Goal: Information Seeking & Learning: Learn about a topic

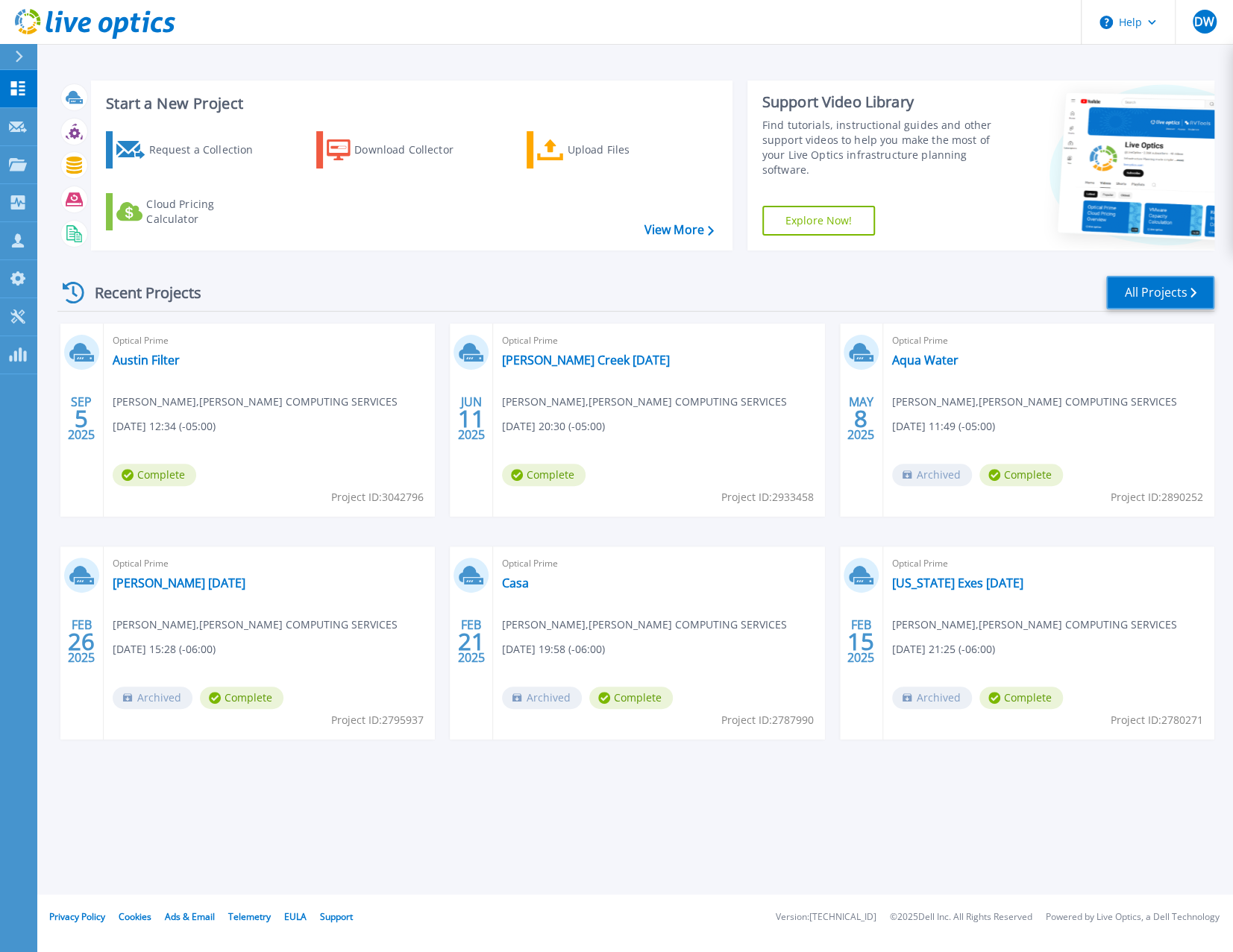
click at [1151, 298] on link "All Projects" at bounding box center [1160, 292] width 108 height 34
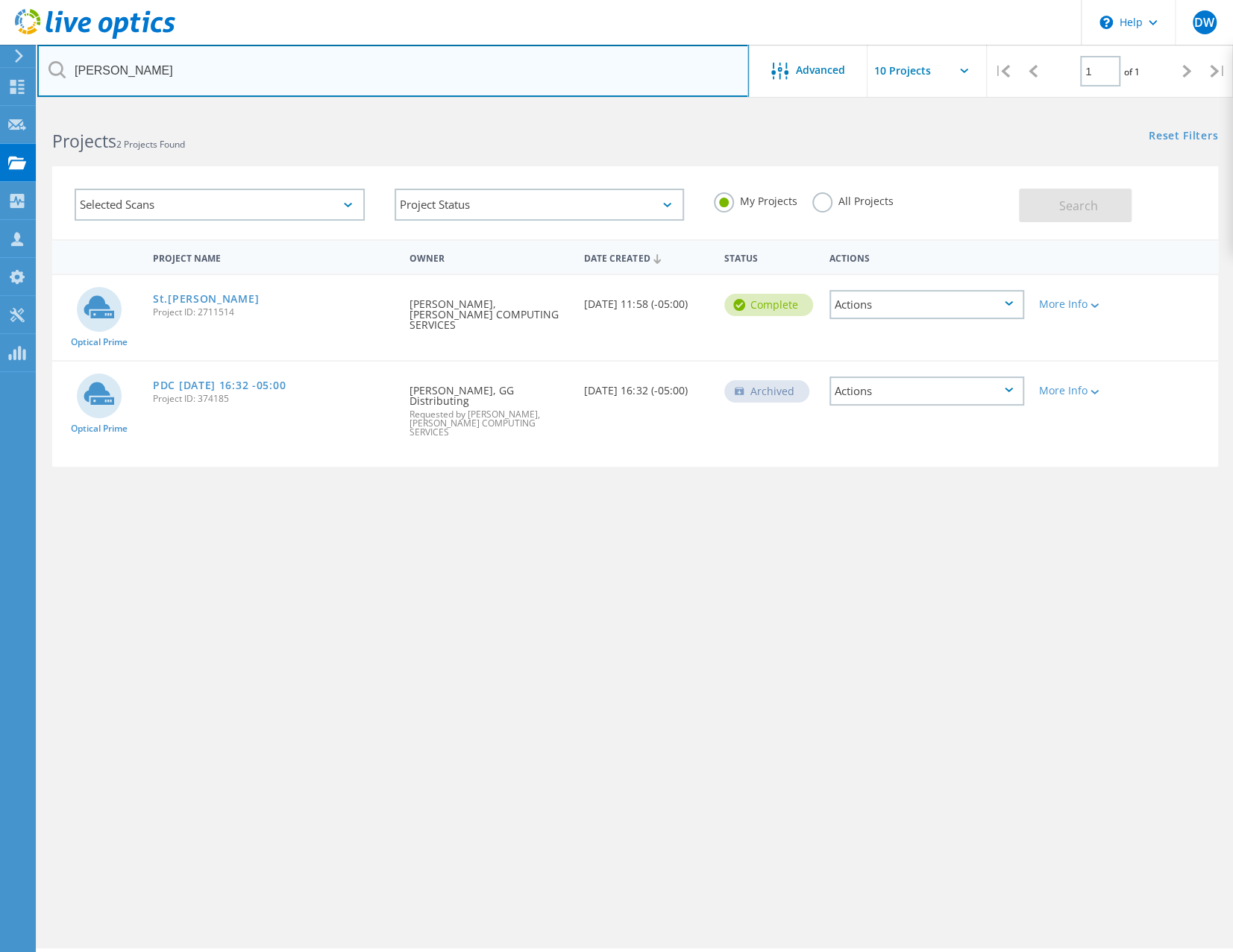
click at [199, 80] on input "[PERSON_NAME]" at bounding box center [393, 71] width 711 height 53
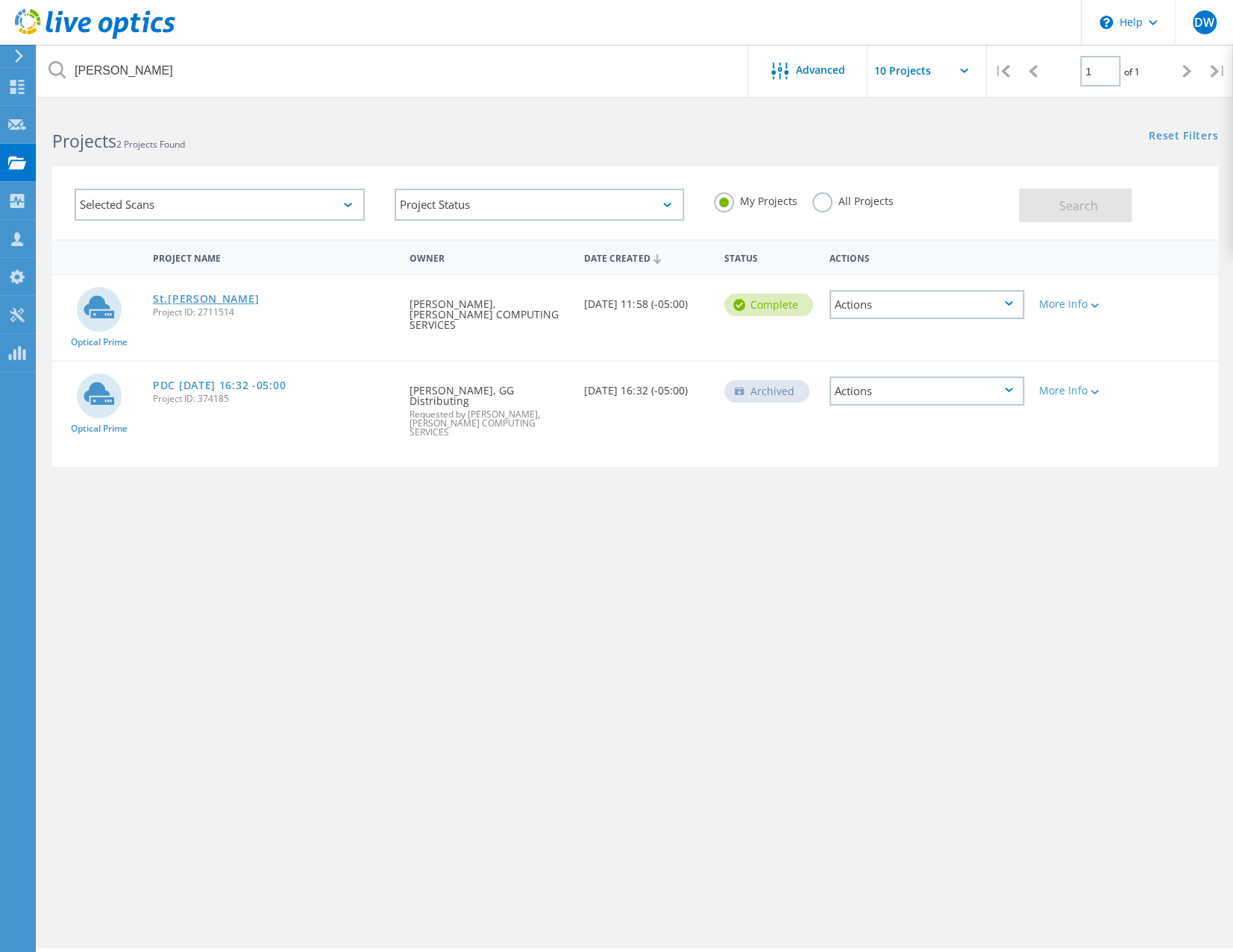
click at [191, 302] on link "St.[PERSON_NAME]" at bounding box center [206, 299] width 106 height 11
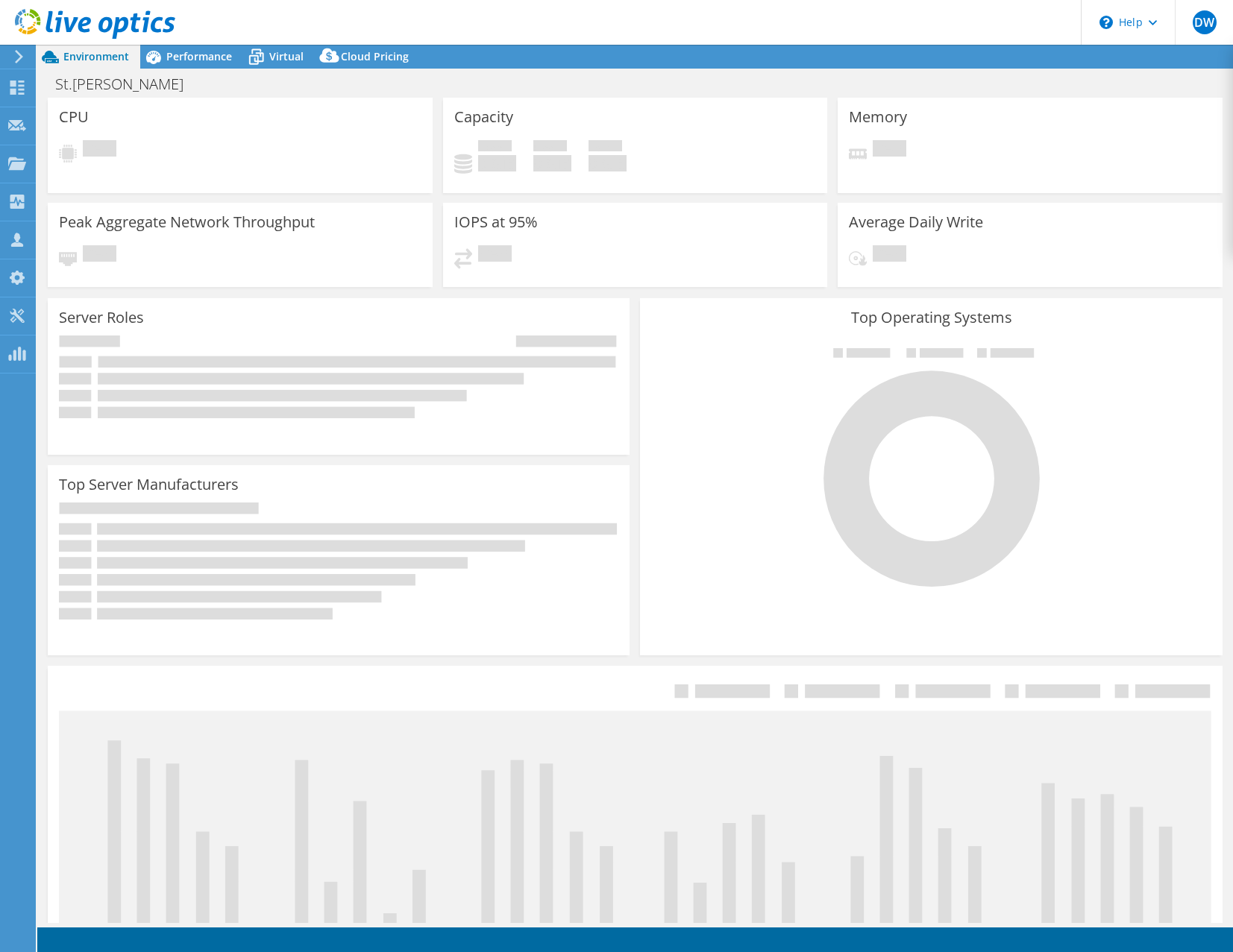
select select "USD"
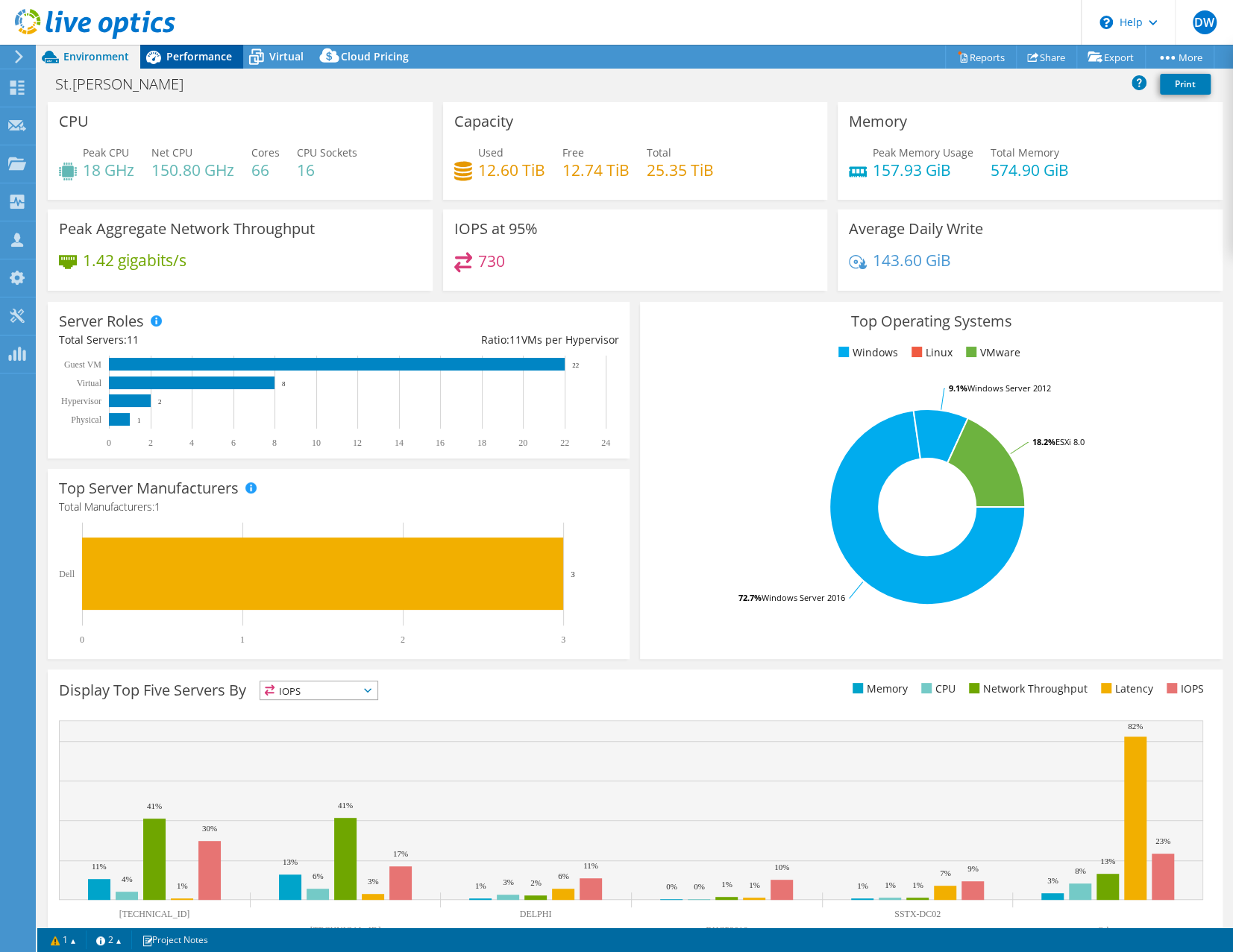
click at [180, 50] on div "Performance" at bounding box center [191, 56] width 103 height 24
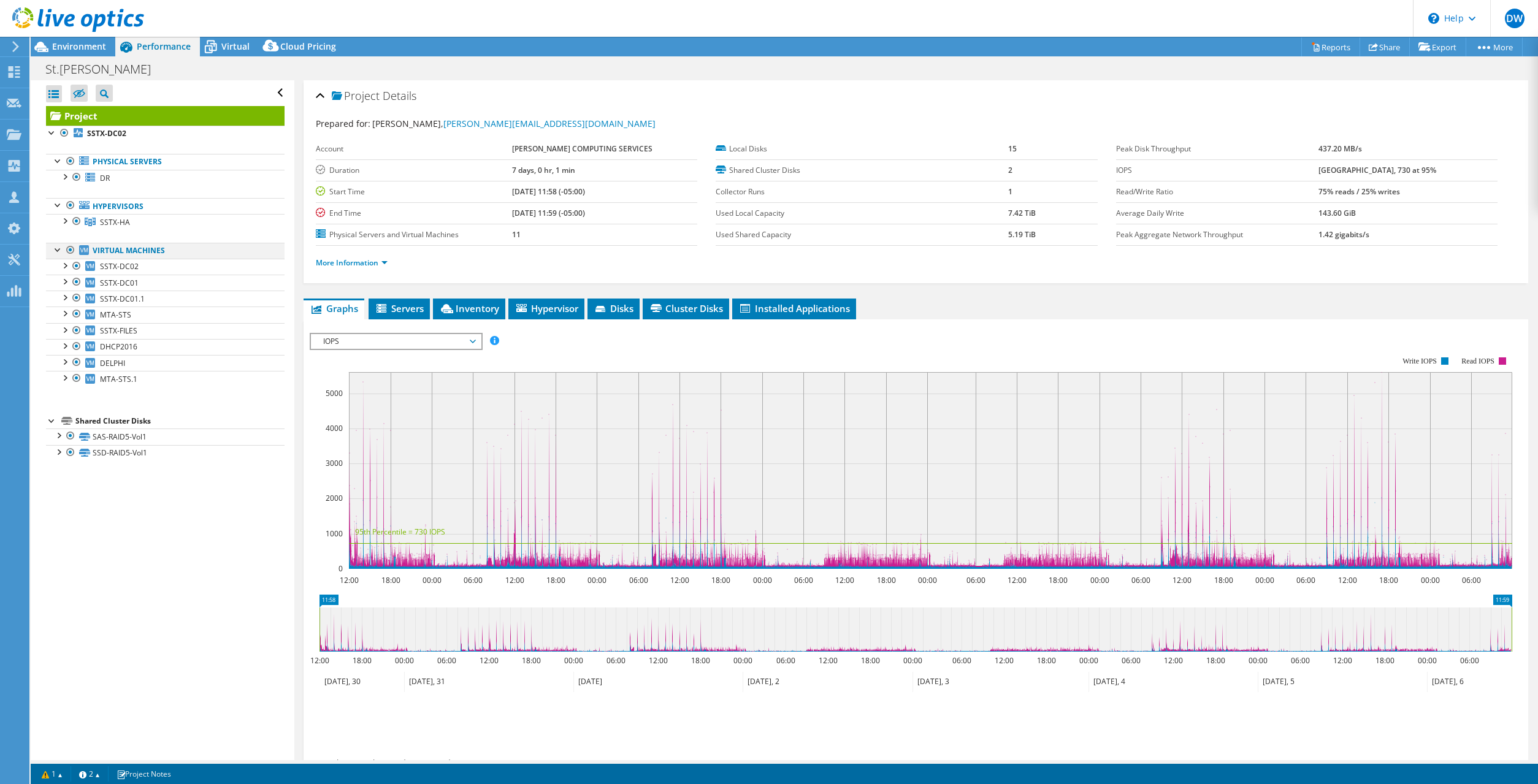
click at [72, 247] on div at bounding box center [71, 250] width 13 height 15
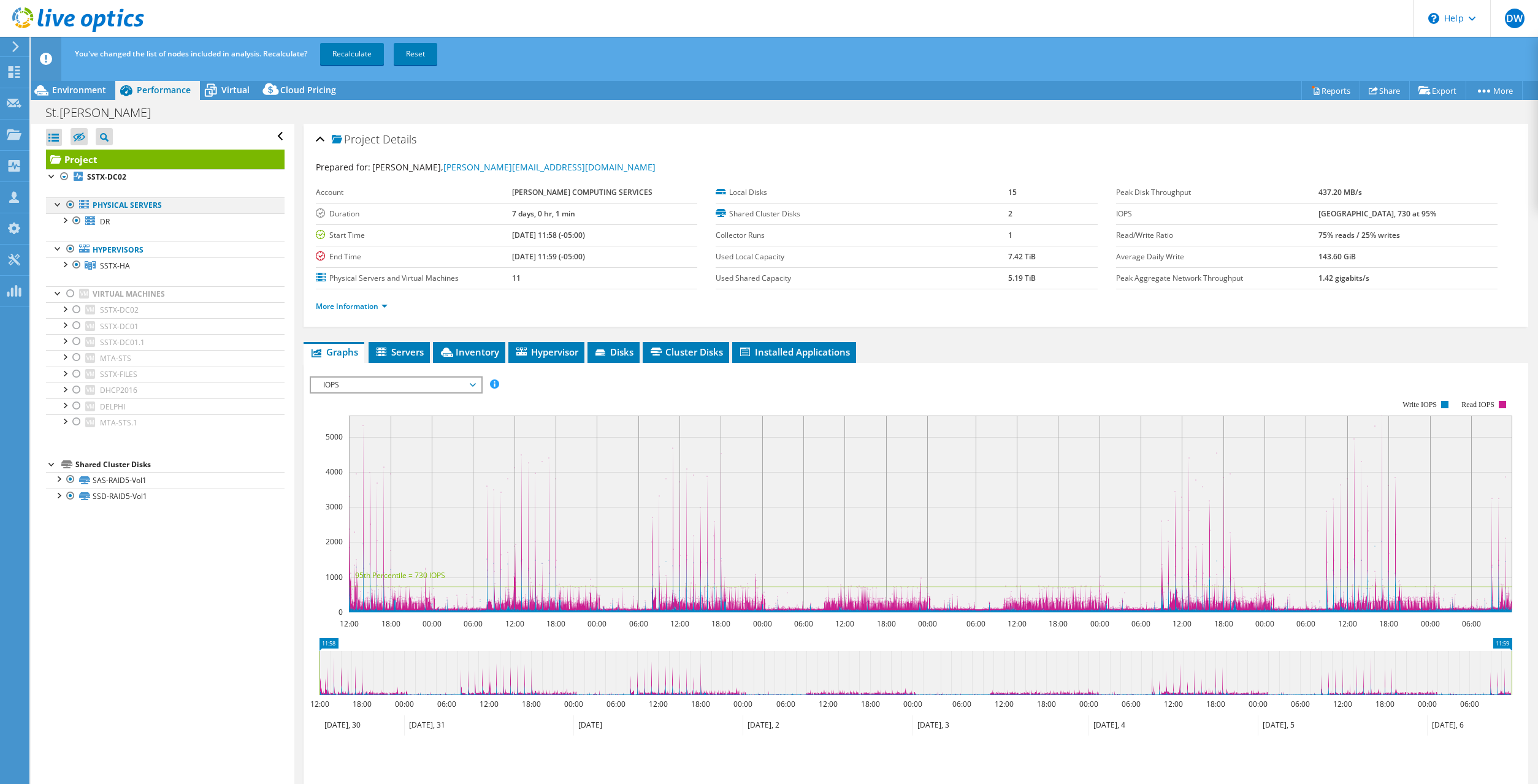
click at [72, 204] on div at bounding box center [71, 205] width 13 height 15
click at [347, 44] on link "Recalculate" at bounding box center [352, 54] width 64 height 22
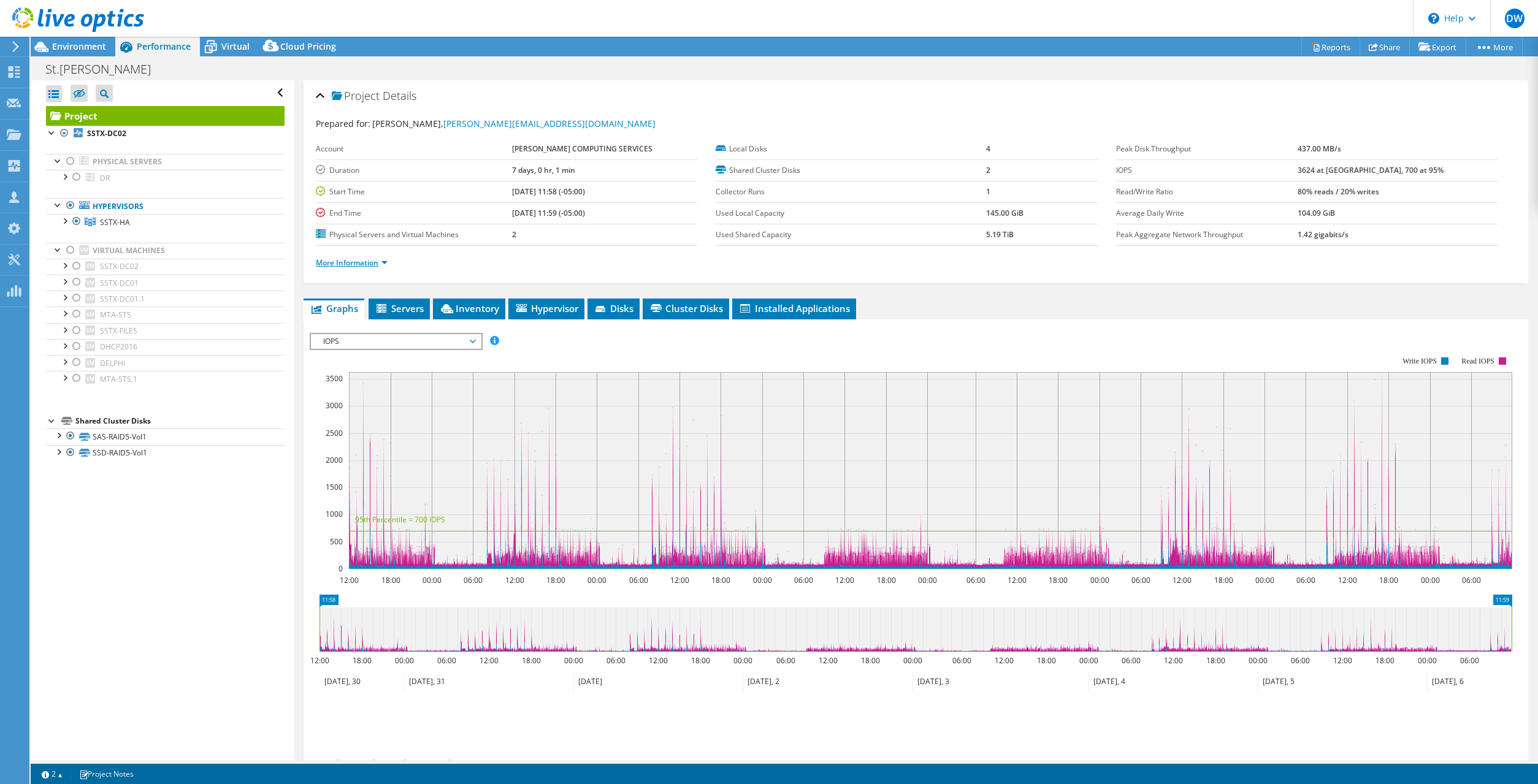
click at [351, 259] on link "More Information" at bounding box center [351, 262] width 72 height 11
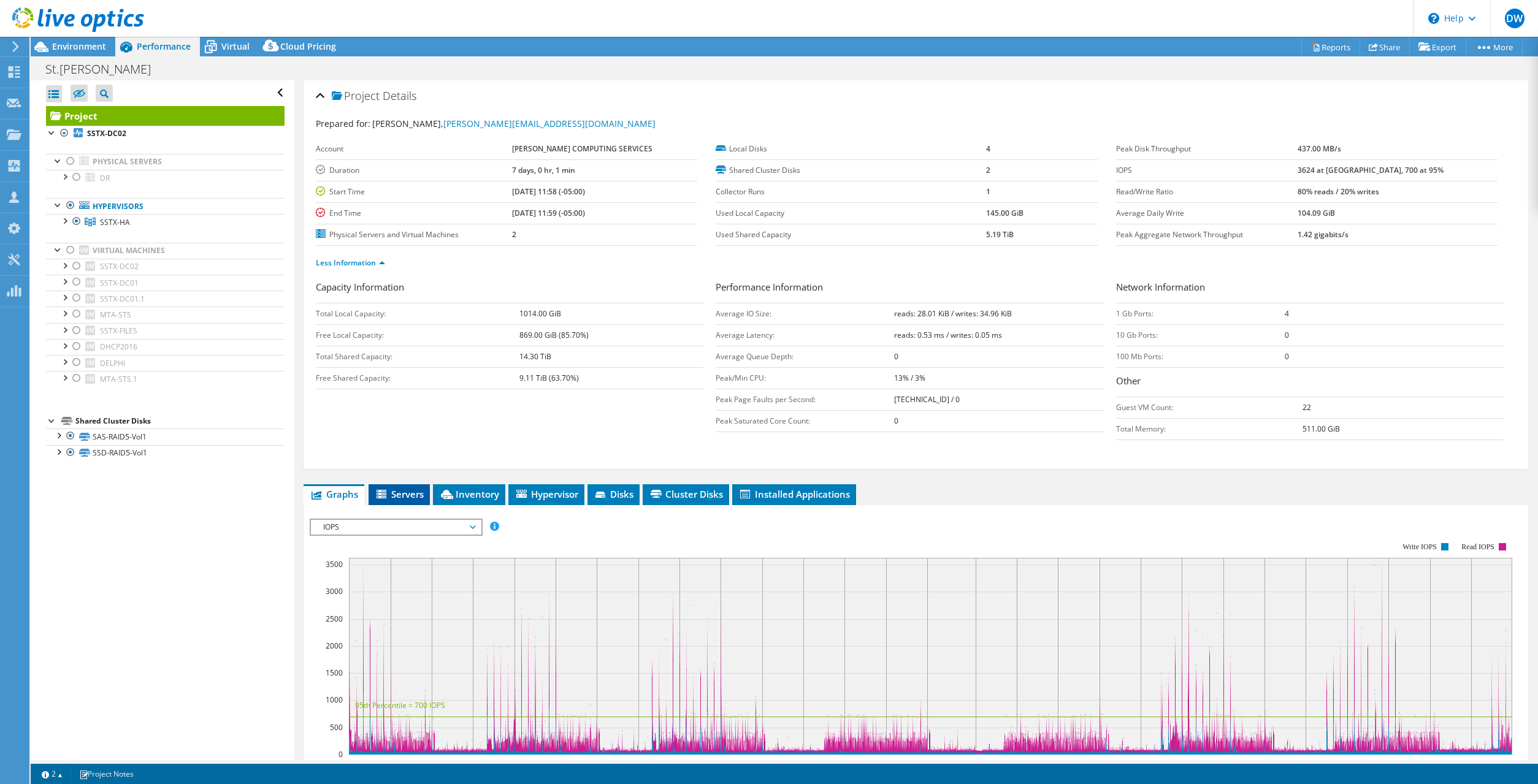
click at [403, 490] on span "Servers" at bounding box center [399, 494] width 49 height 13
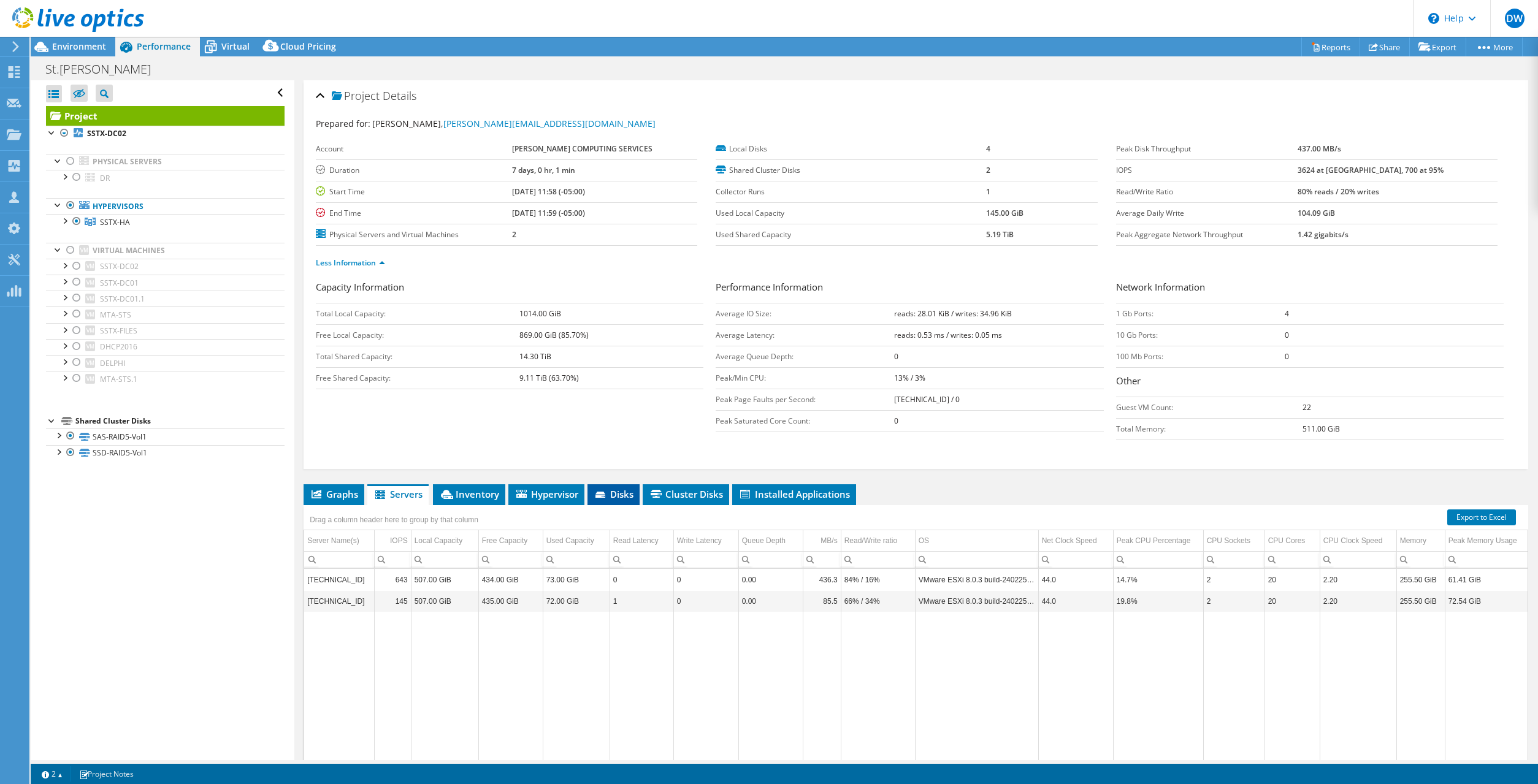
click at [619, 493] on span "Disks" at bounding box center [614, 494] width 40 height 13
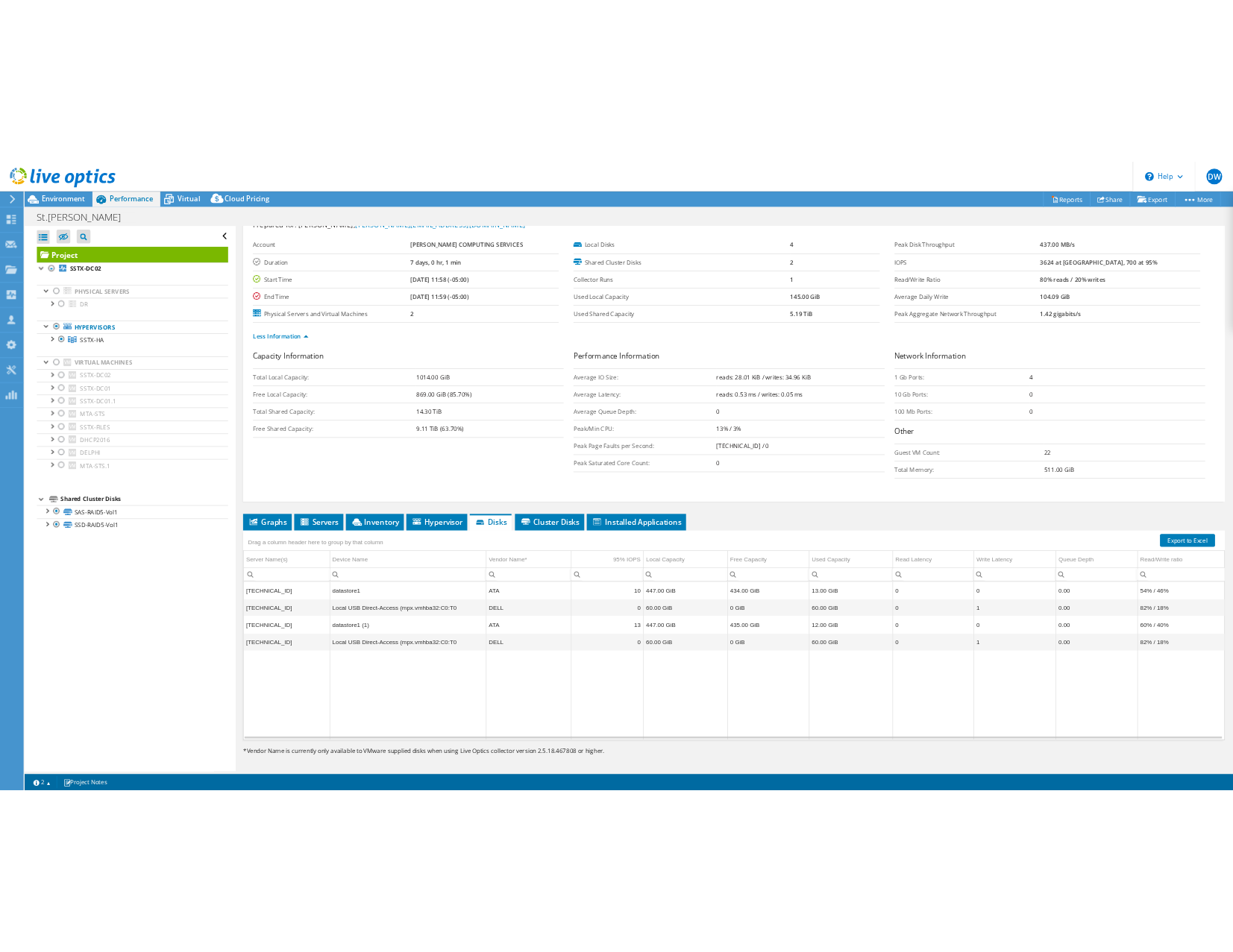
scroll to position [5, 0]
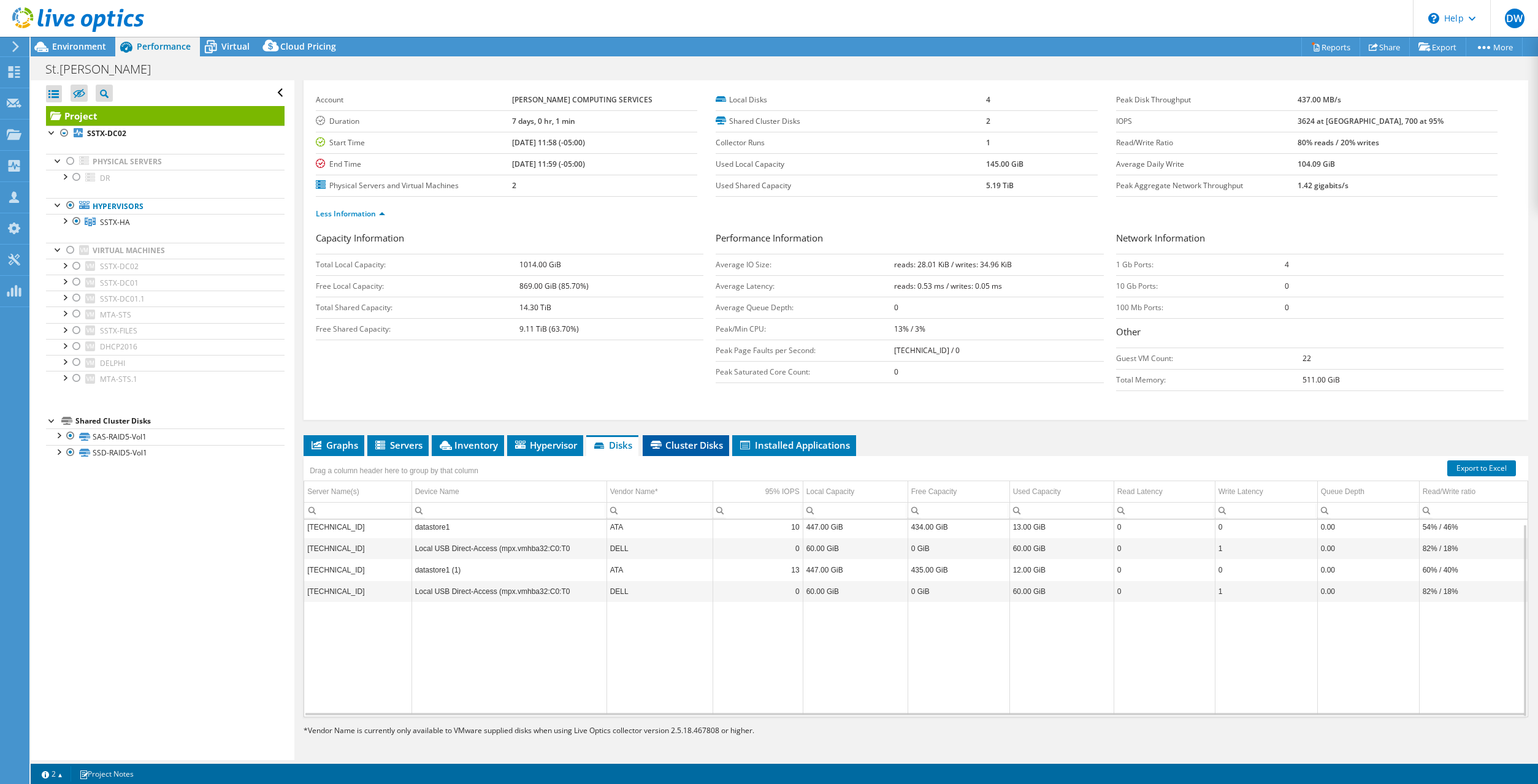
click at [671, 440] on span "Cluster Disks" at bounding box center [686, 445] width 74 height 13
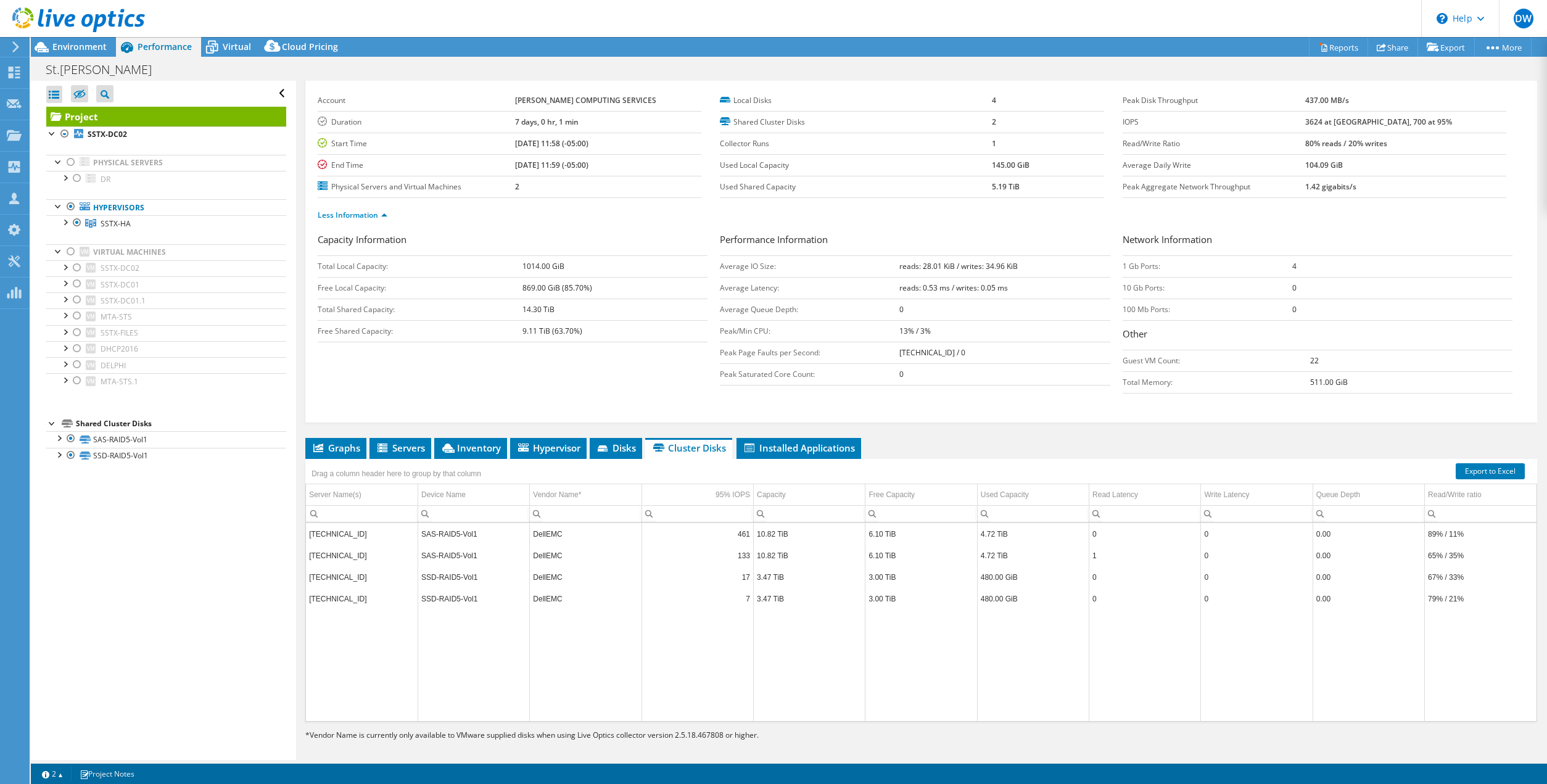
click at [317, 383] on div "Capacity Information Total Local Capacity: 1014.00 GiB Free Local Capacity: 869…" at bounding box center [921, 315] width 1207 height 167
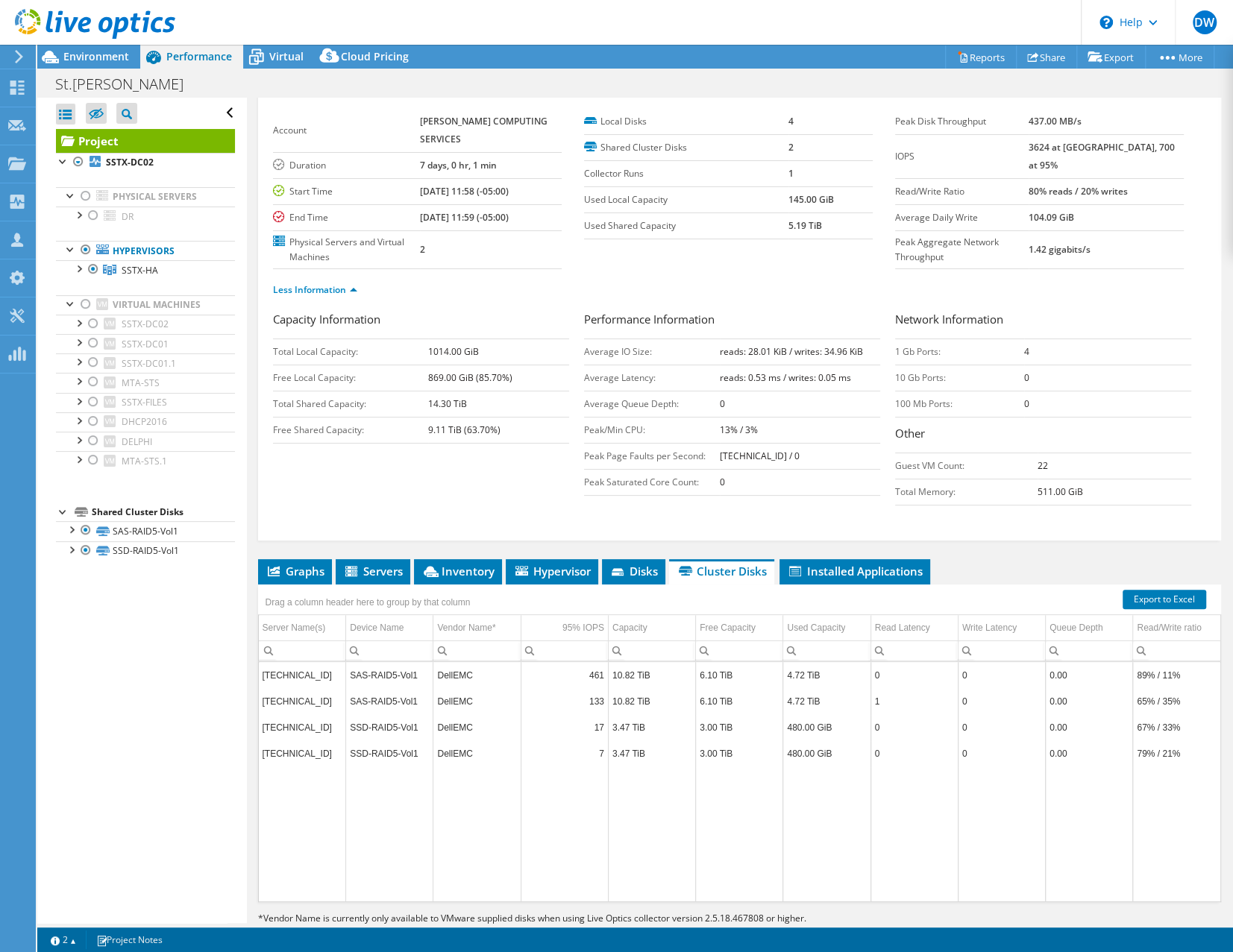
click at [755, 266] on section "Account GLEINSER COMPUTING SERVICES Duration 7 days, 0 hr, 1 min Start Time 10/…" at bounding box center [583, 189] width 622 height 161
click at [302, 566] on span "Graphs" at bounding box center [295, 571] width 59 height 15
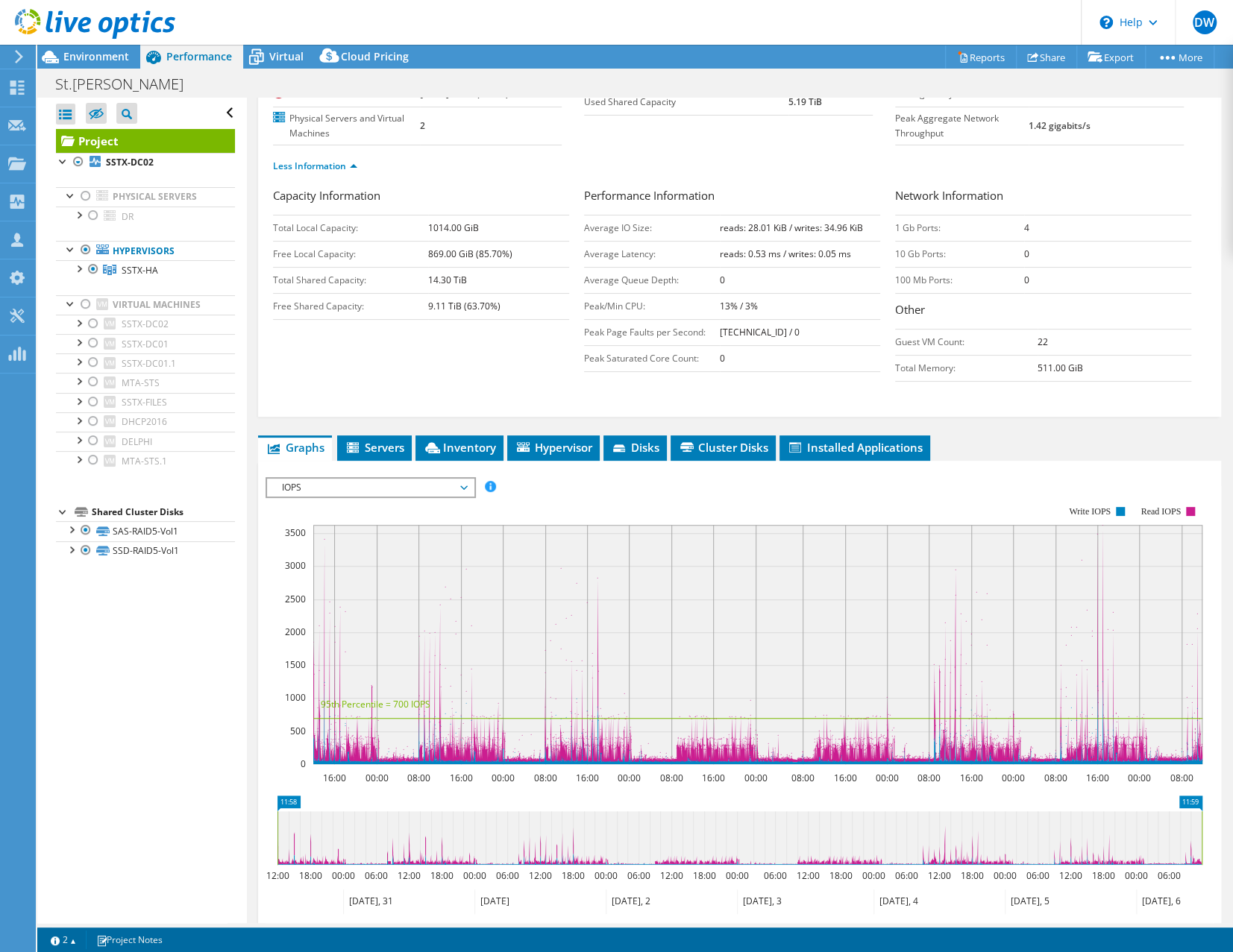
scroll to position [203, 0]
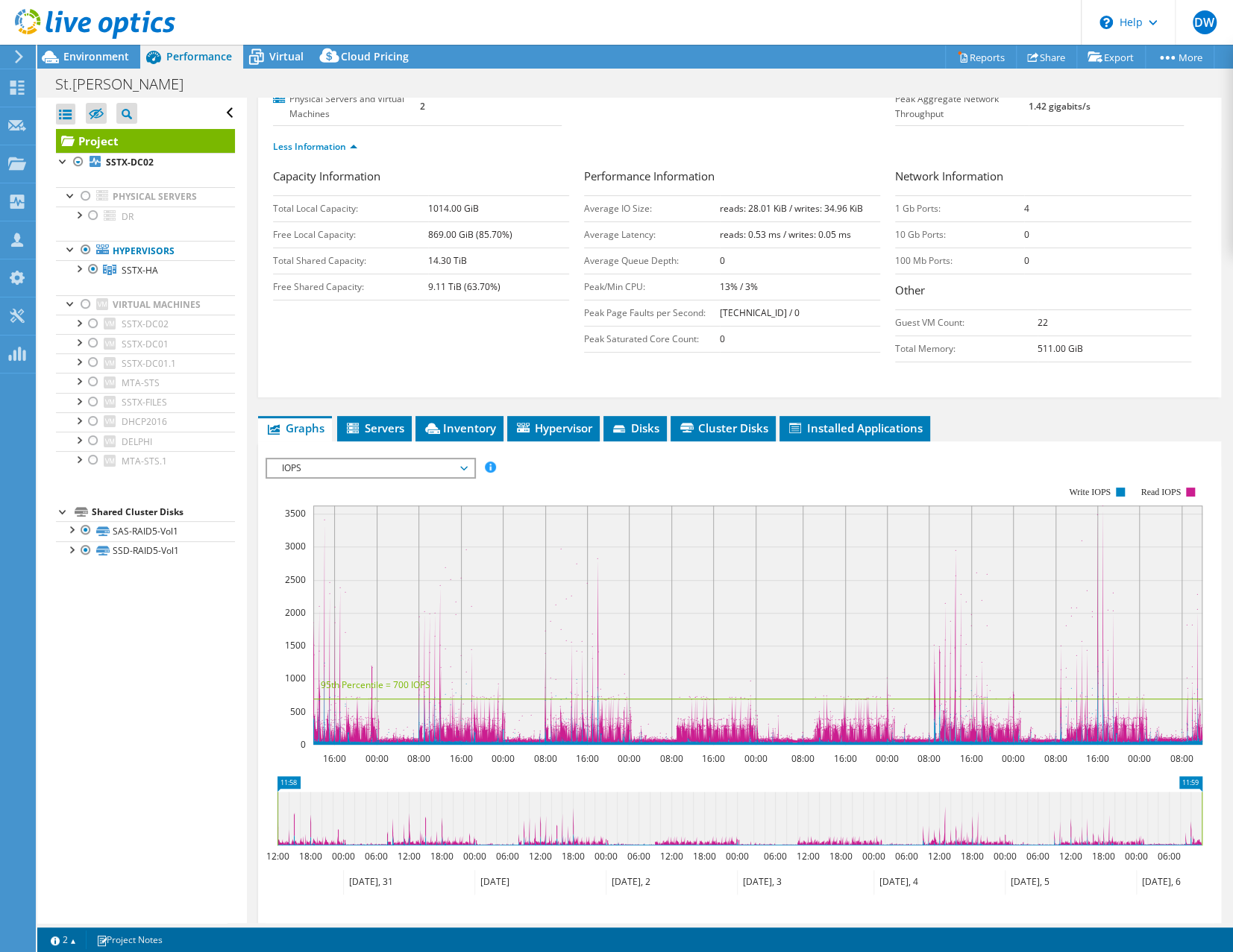
click at [321, 459] on span "IOPS" at bounding box center [370, 468] width 192 height 18
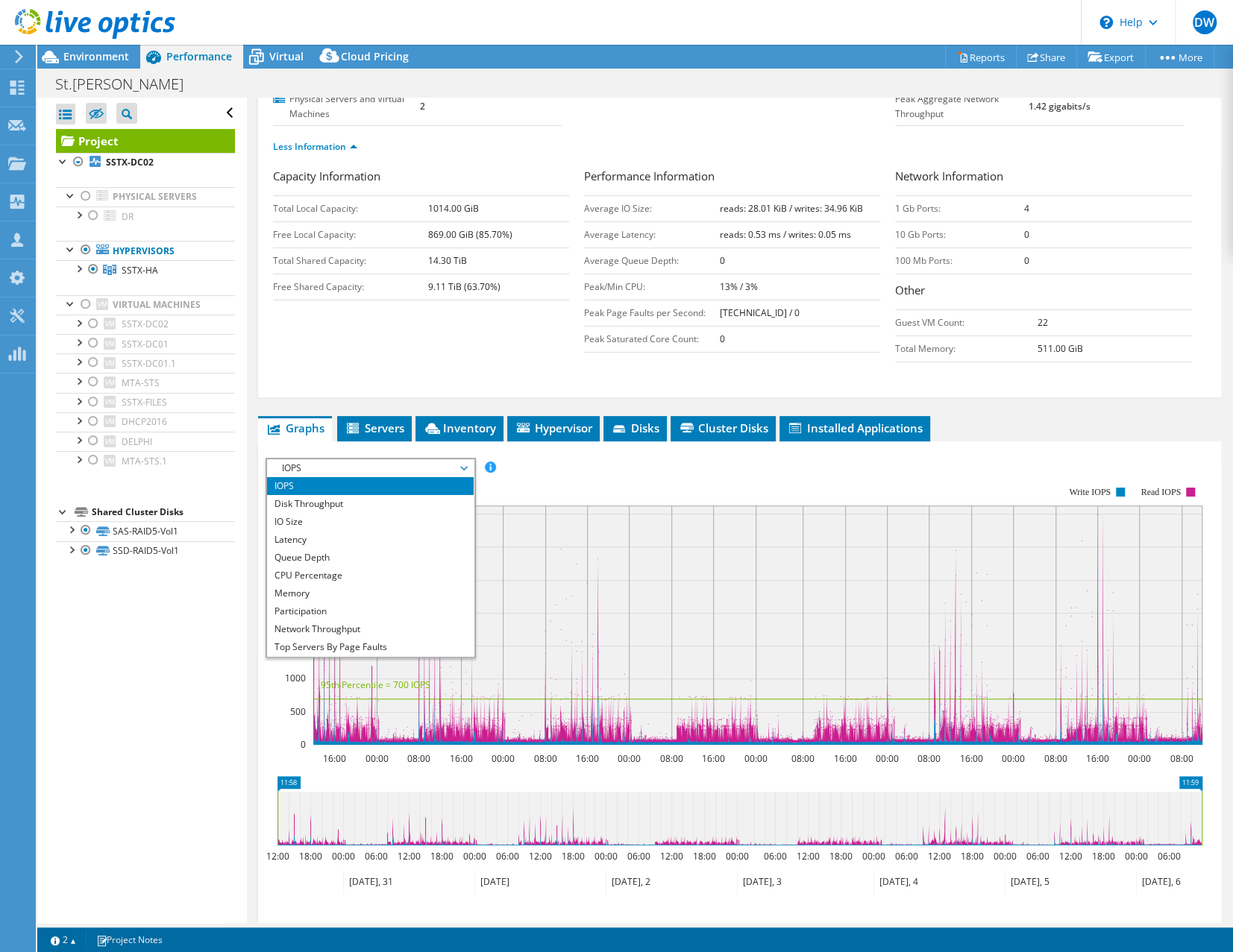
click at [626, 477] on rect at bounding box center [734, 616] width 937 height 299
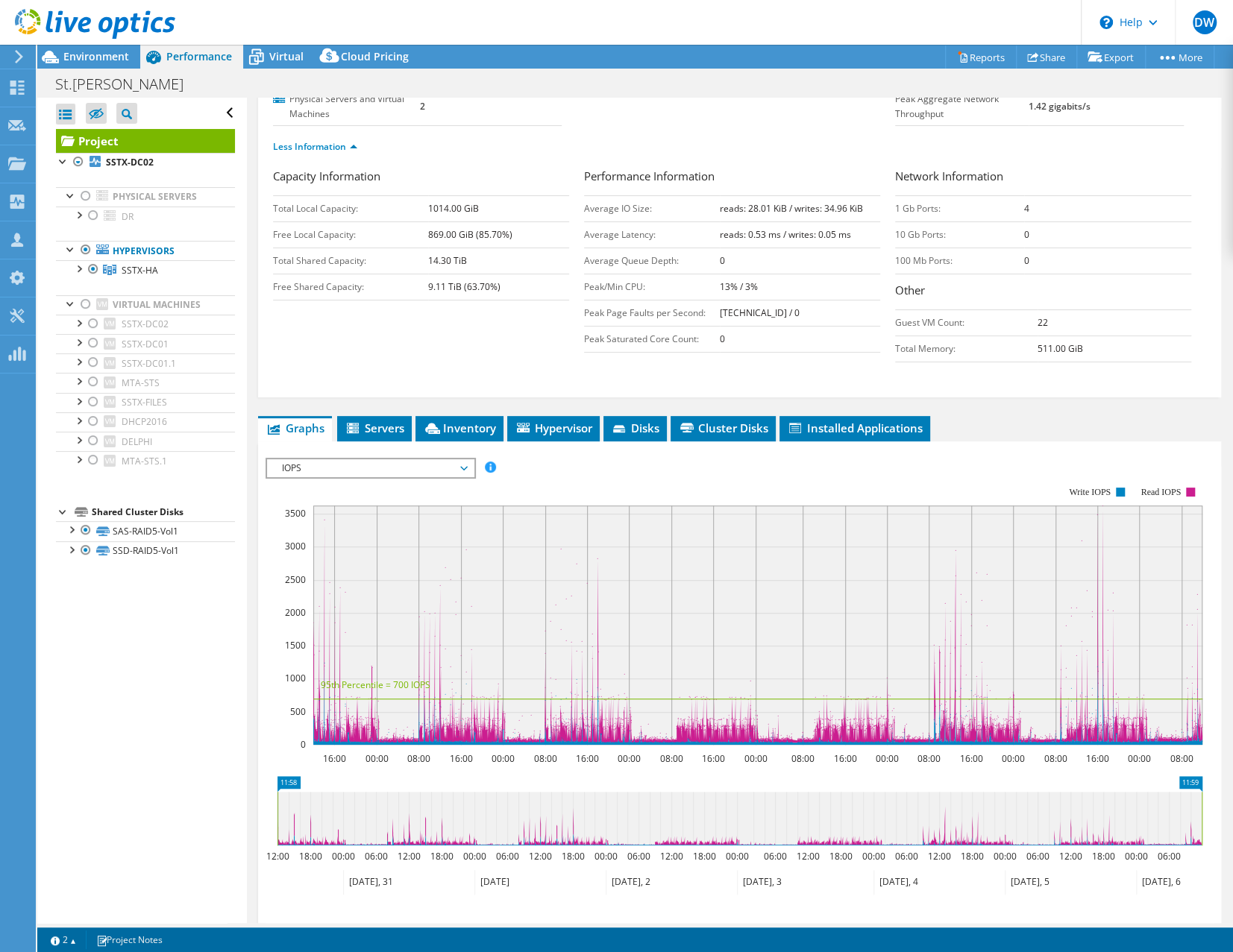
click at [321, 463] on span "IOPS" at bounding box center [370, 468] width 192 height 18
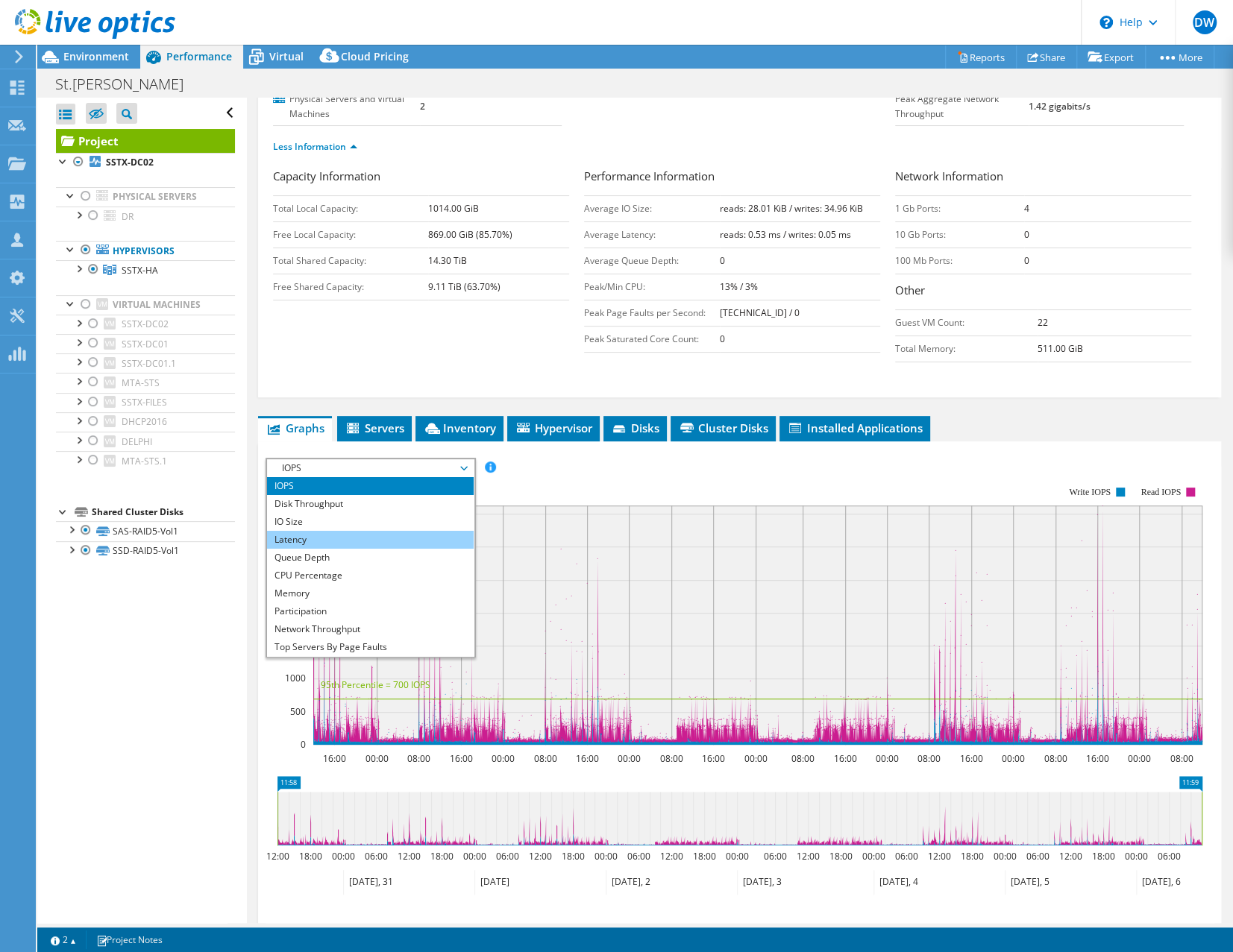
click at [317, 533] on li "Latency" at bounding box center [370, 540] width 206 height 18
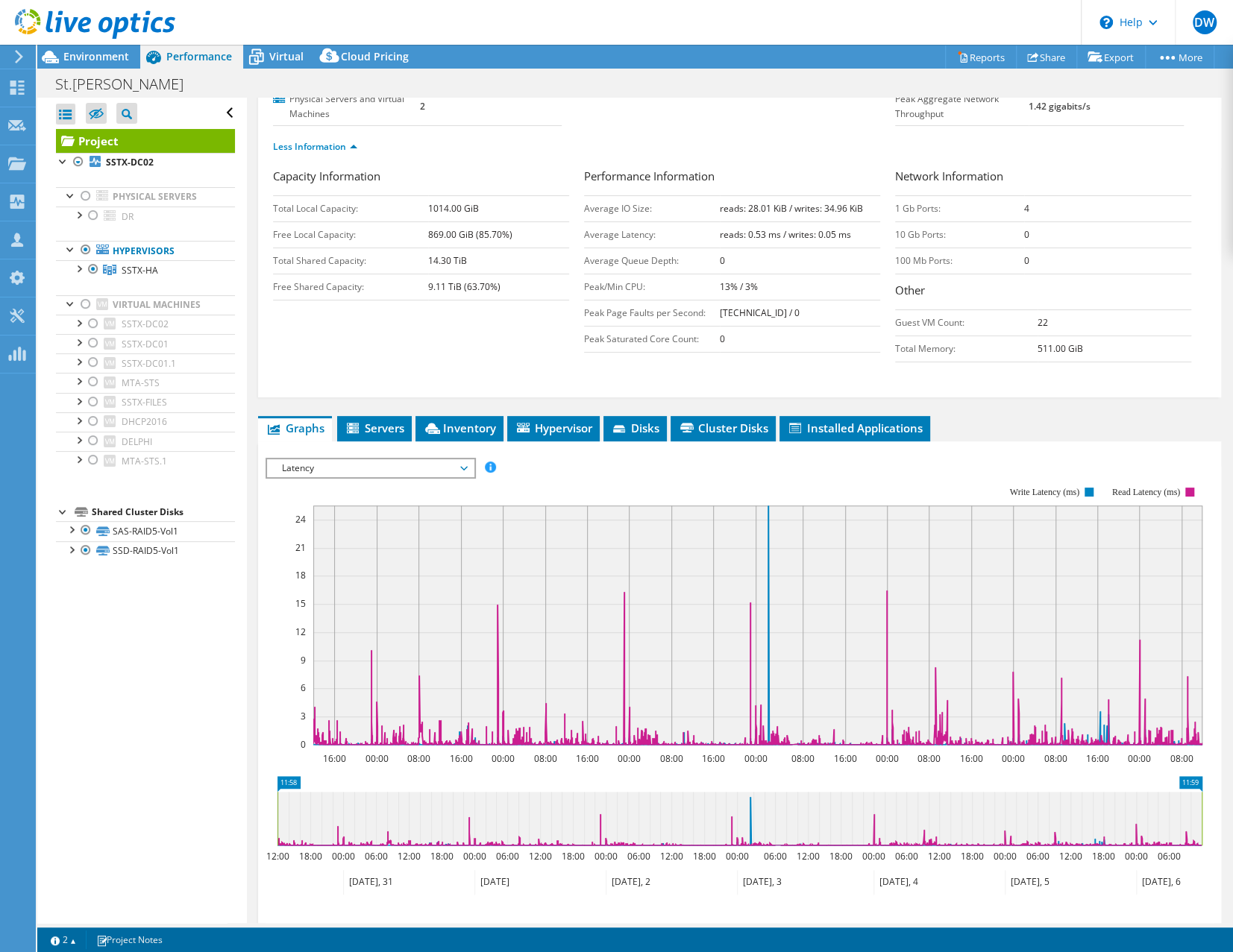
click at [295, 462] on span "Latency" at bounding box center [370, 468] width 192 height 18
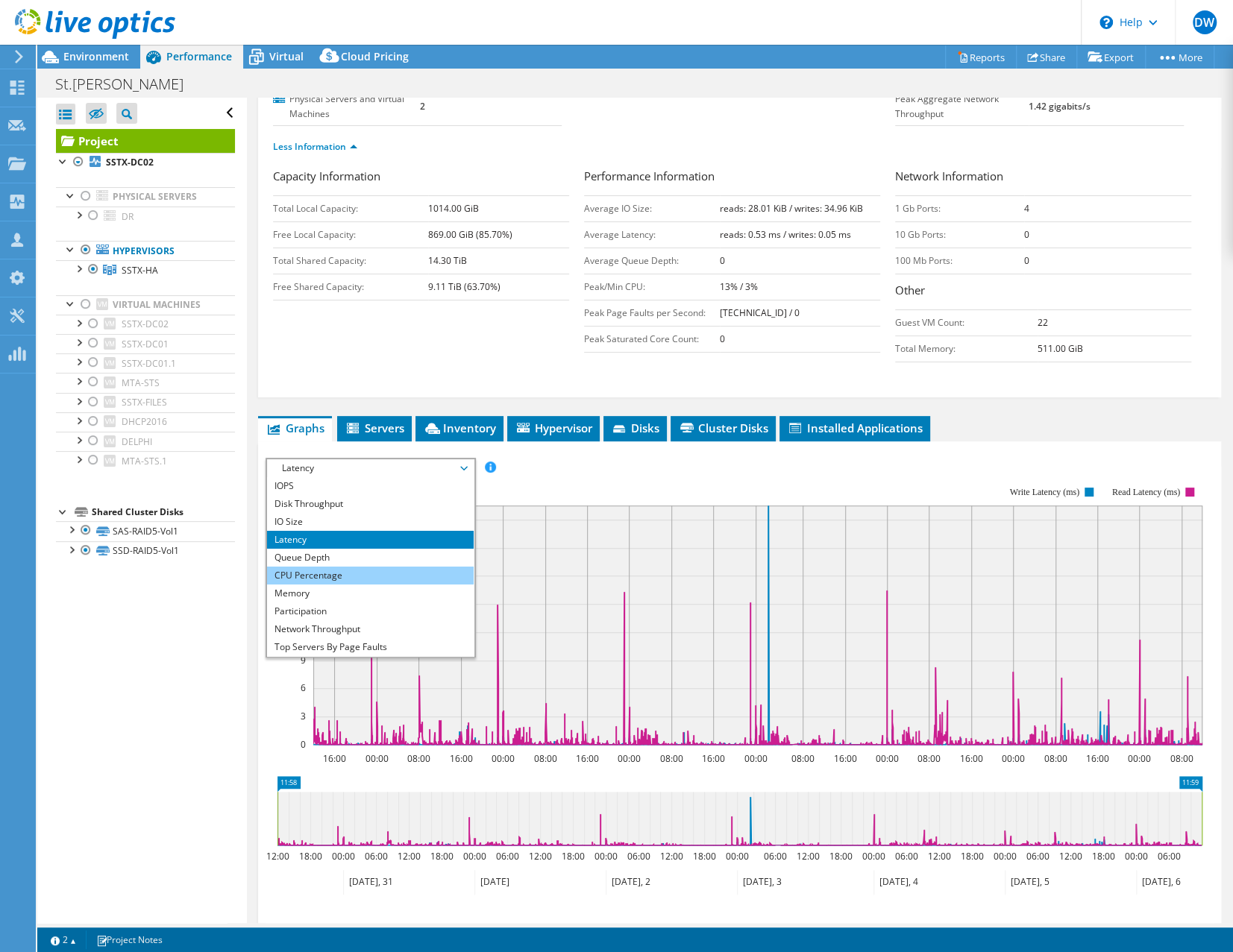
click at [308, 569] on li "CPU Percentage" at bounding box center [370, 576] width 206 height 18
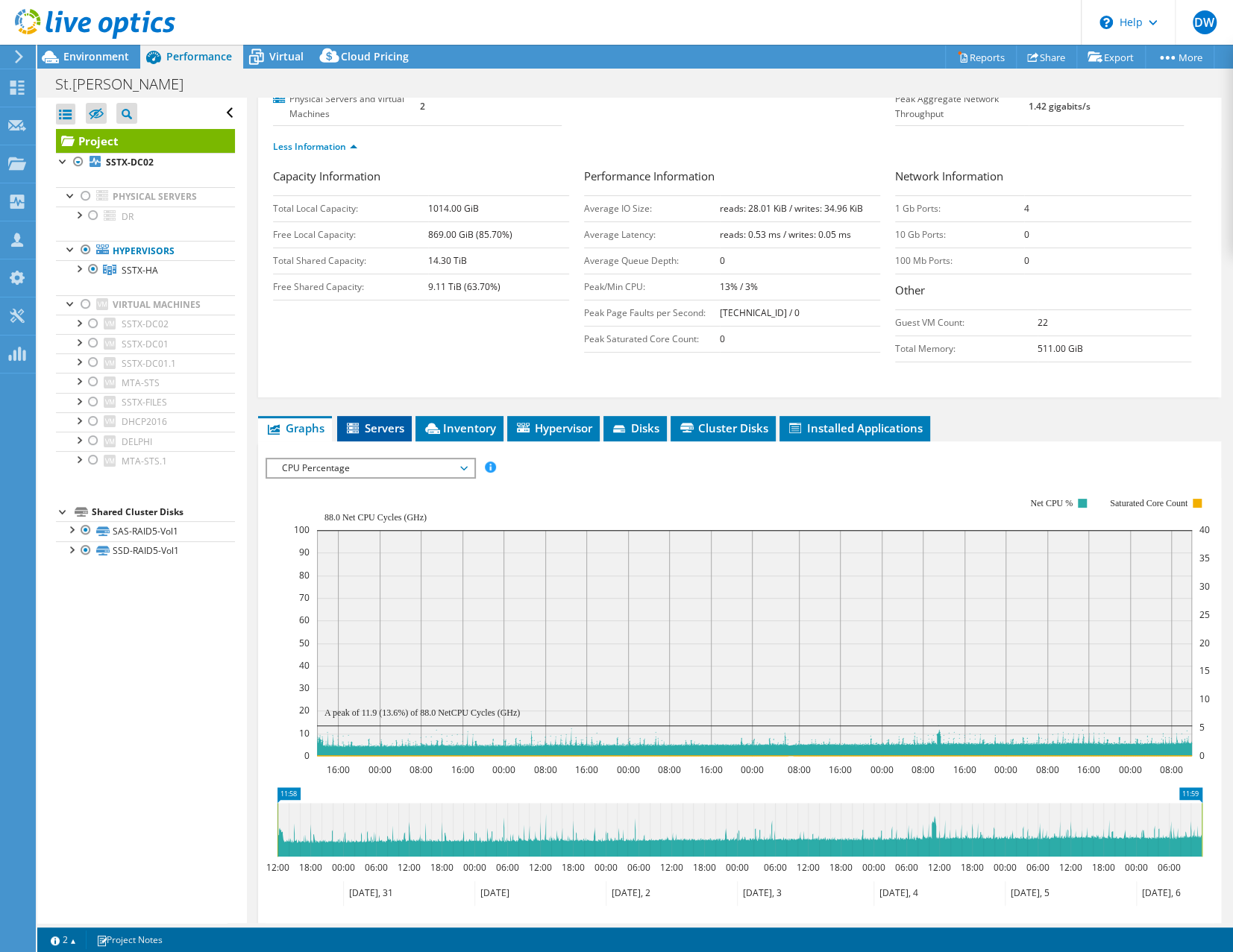
click at [384, 423] on span "Servers" at bounding box center [374, 428] width 59 height 15
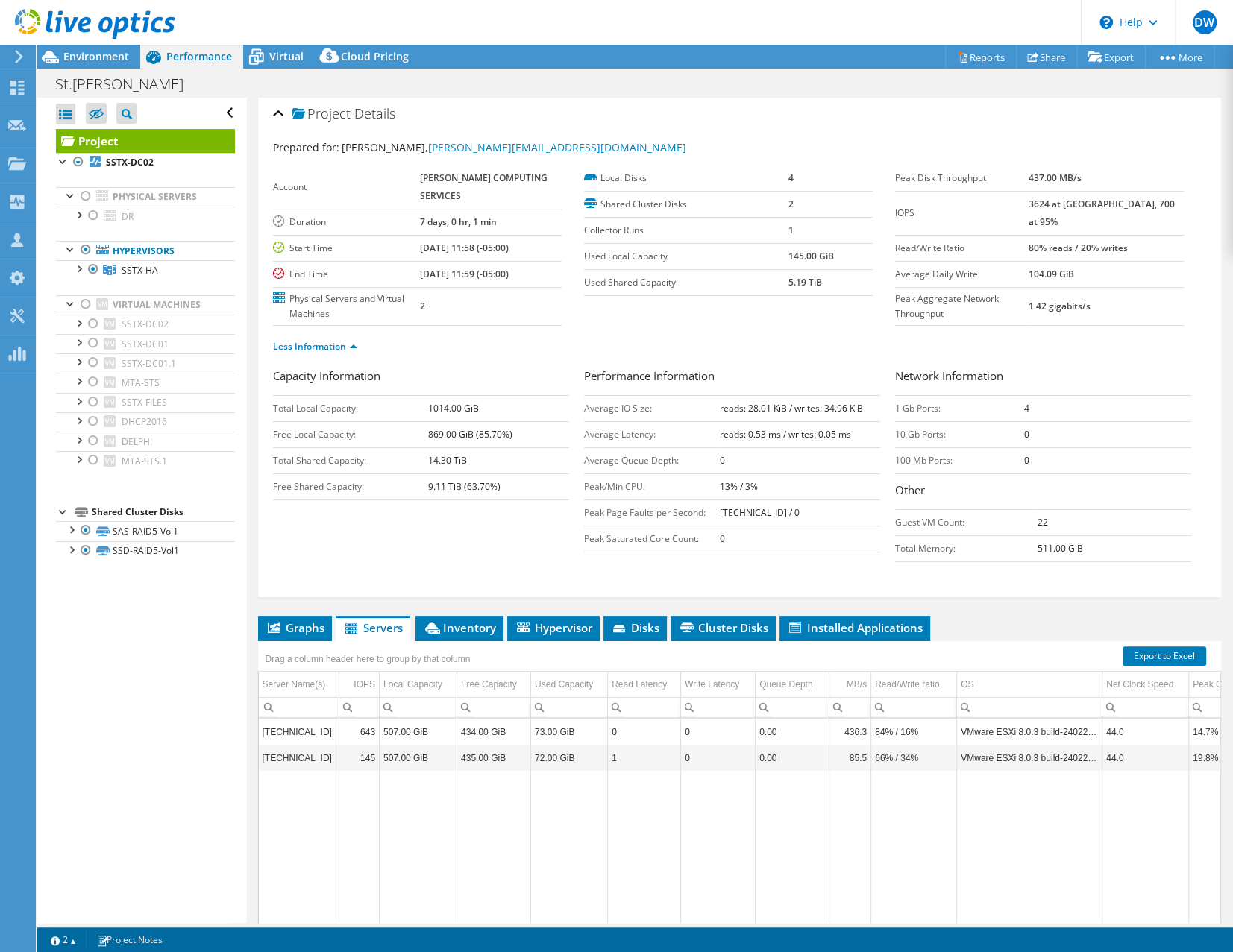
scroll to position [0, 0]
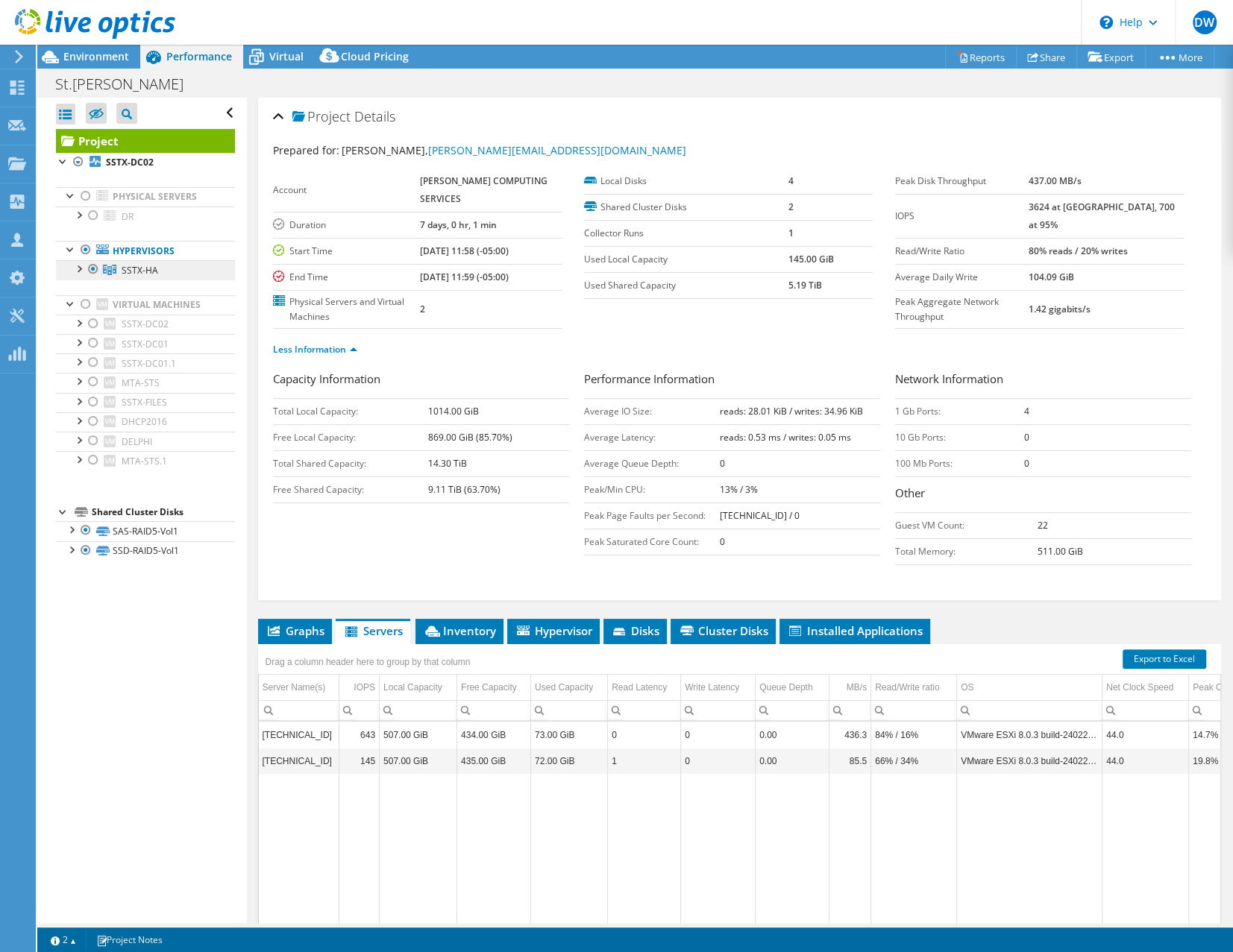
click at [150, 273] on span "SSTX-HA" at bounding box center [140, 270] width 37 height 13
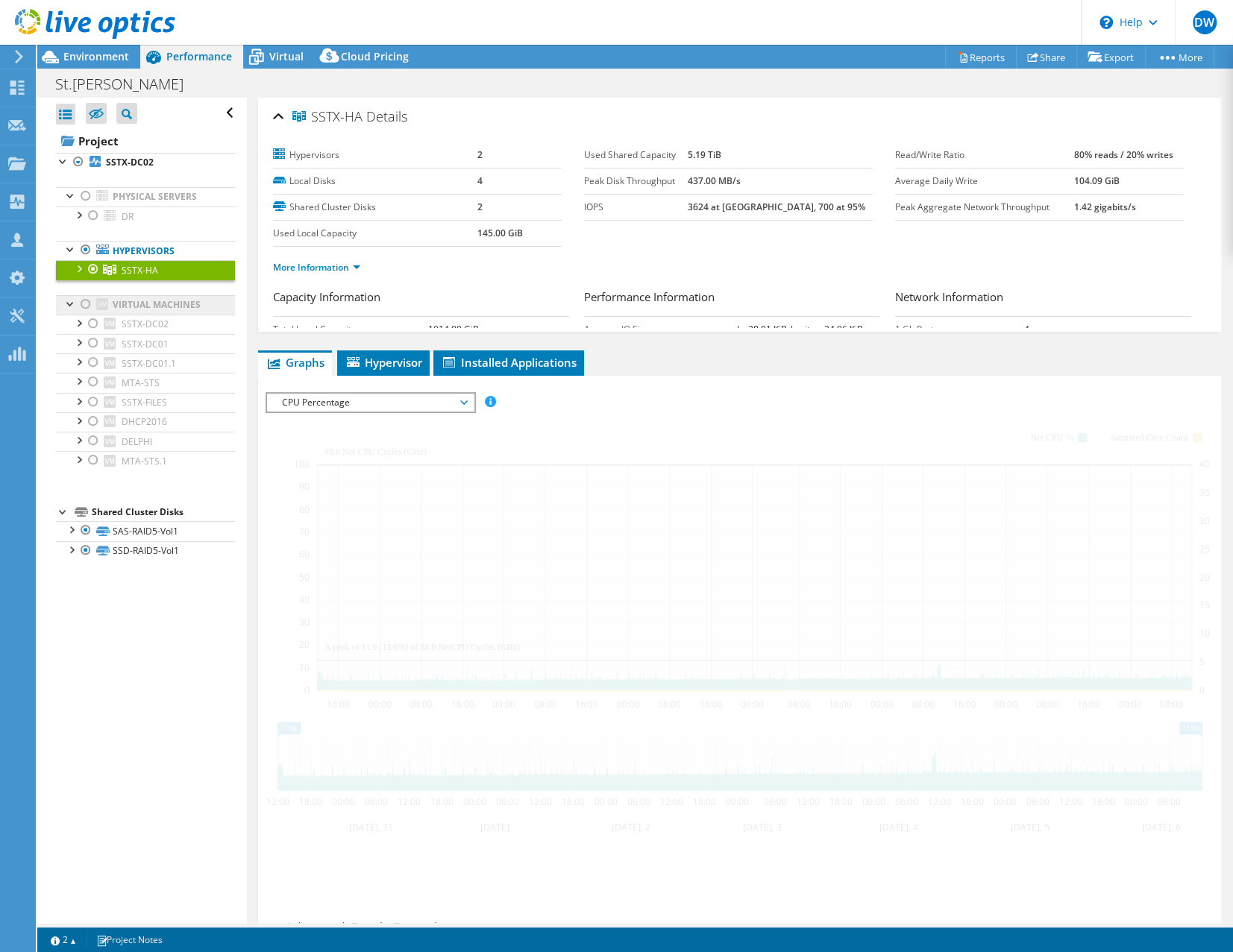
click at [79, 268] on div at bounding box center [78, 268] width 15 height 15
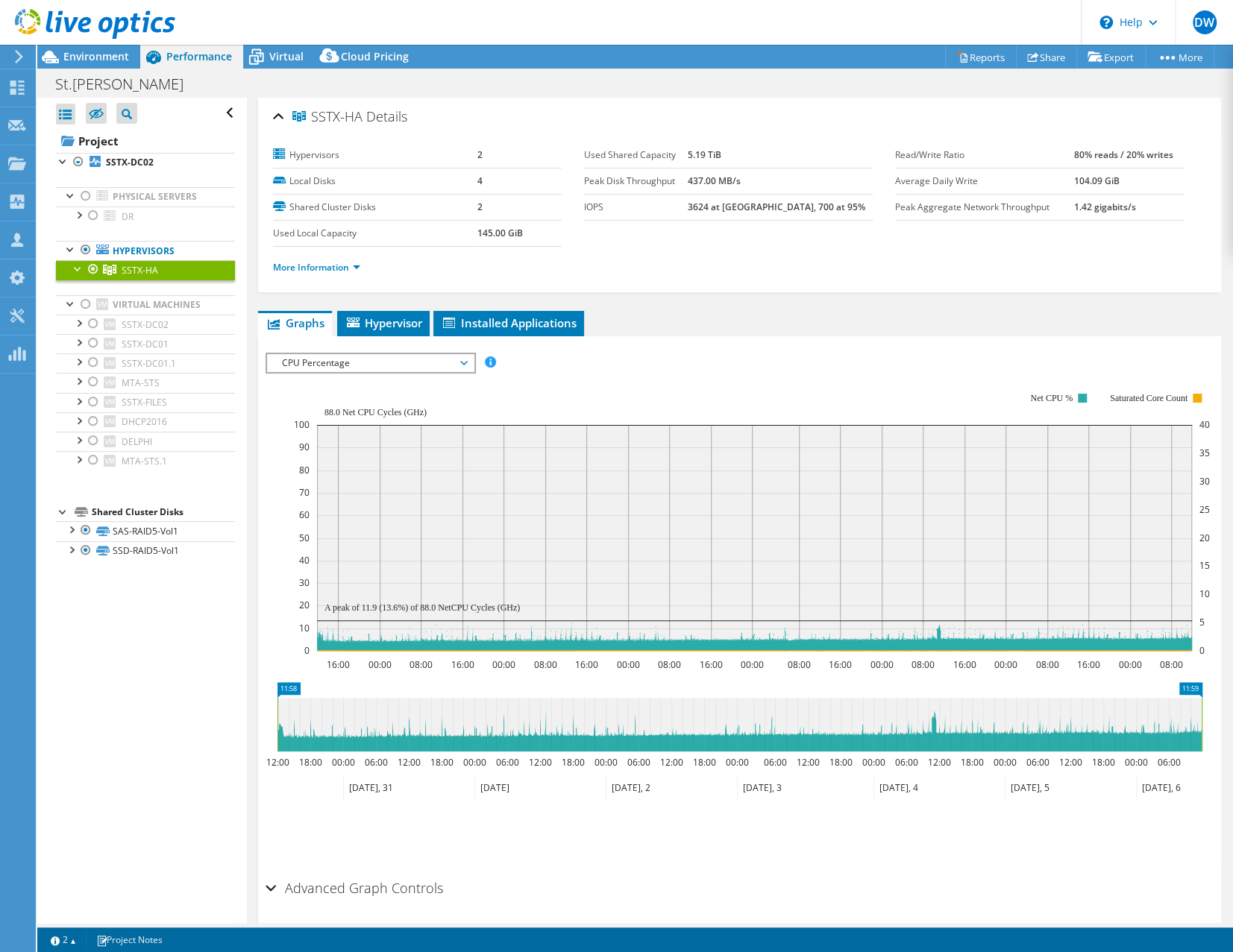
click at [85, 267] on div at bounding box center [78, 268] width 15 height 15
click at [81, 268] on div at bounding box center [78, 268] width 15 height 15
click at [83, 268] on div at bounding box center [78, 268] width 15 height 15
click at [85, 268] on div at bounding box center [78, 268] width 15 height 15
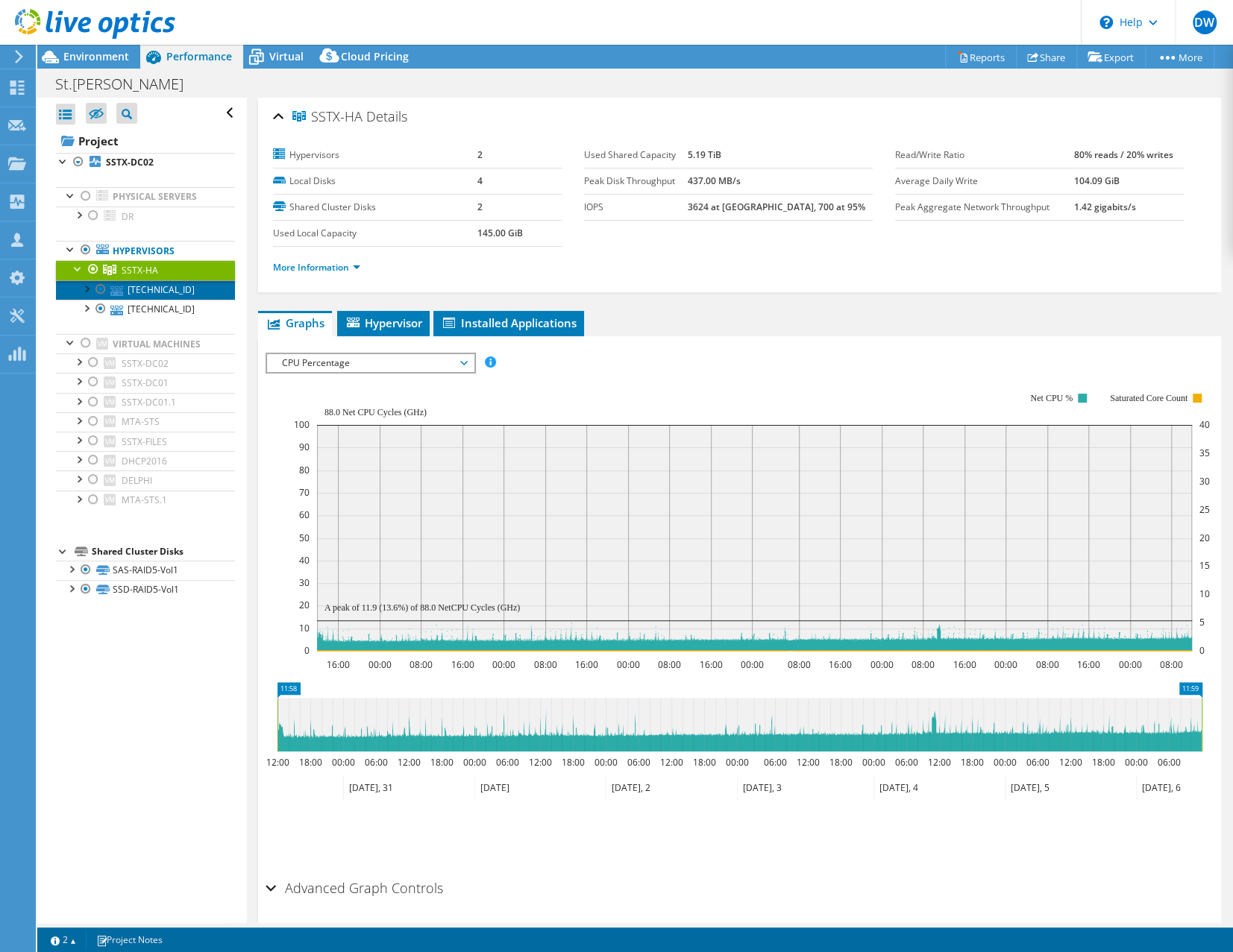
click at [142, 286] on link "192.168.7.201" at bounding box center [145, 289] width 179 height 19
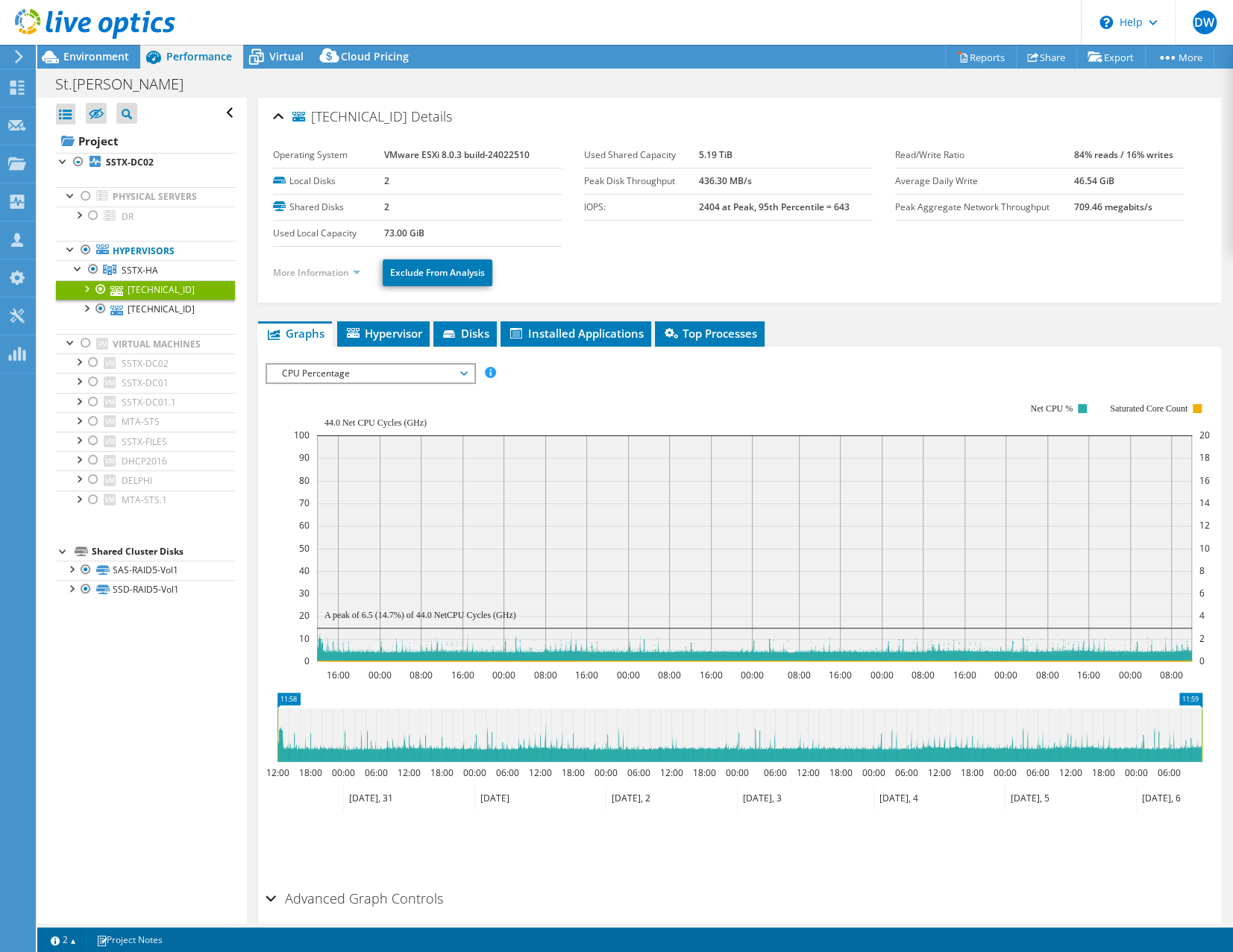
click at [311, 270] on link "More Information" at bounding box center [316, 273] width 88 height 13
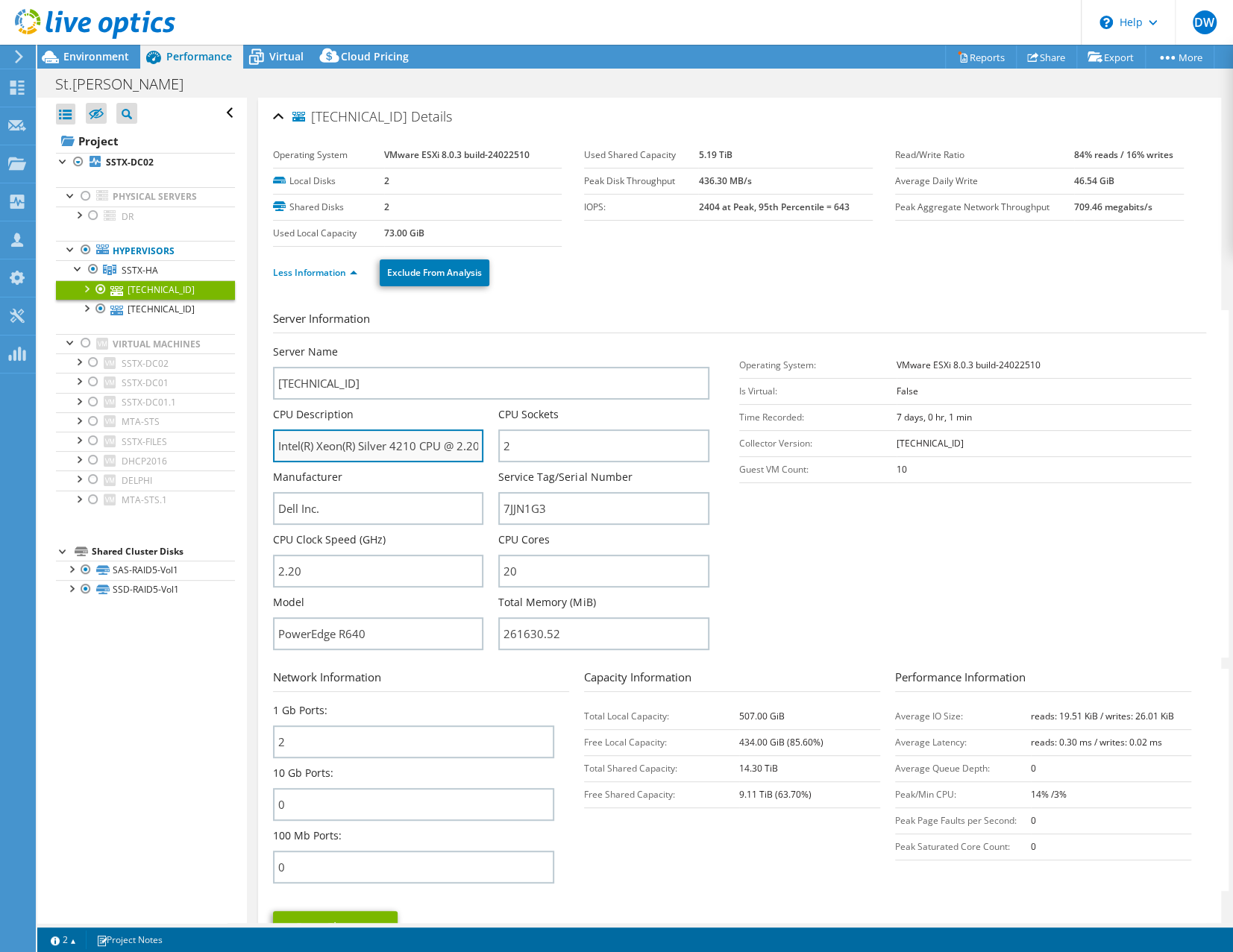
drag, startPoint x: 398, startPoint y: 447, endPoint x: 429, endPoint y: 446, distance: 31.0
click at [429, 446] on input "Intel(R) Xeon(R) Silver 4210 CPU @ 2.20GHz 2.19 GHz" at bounding box center [378, 446] width 211 height 33
type input "Intel(R) Xeon(R) PU @ 2.20GHz 2.19 GHz"
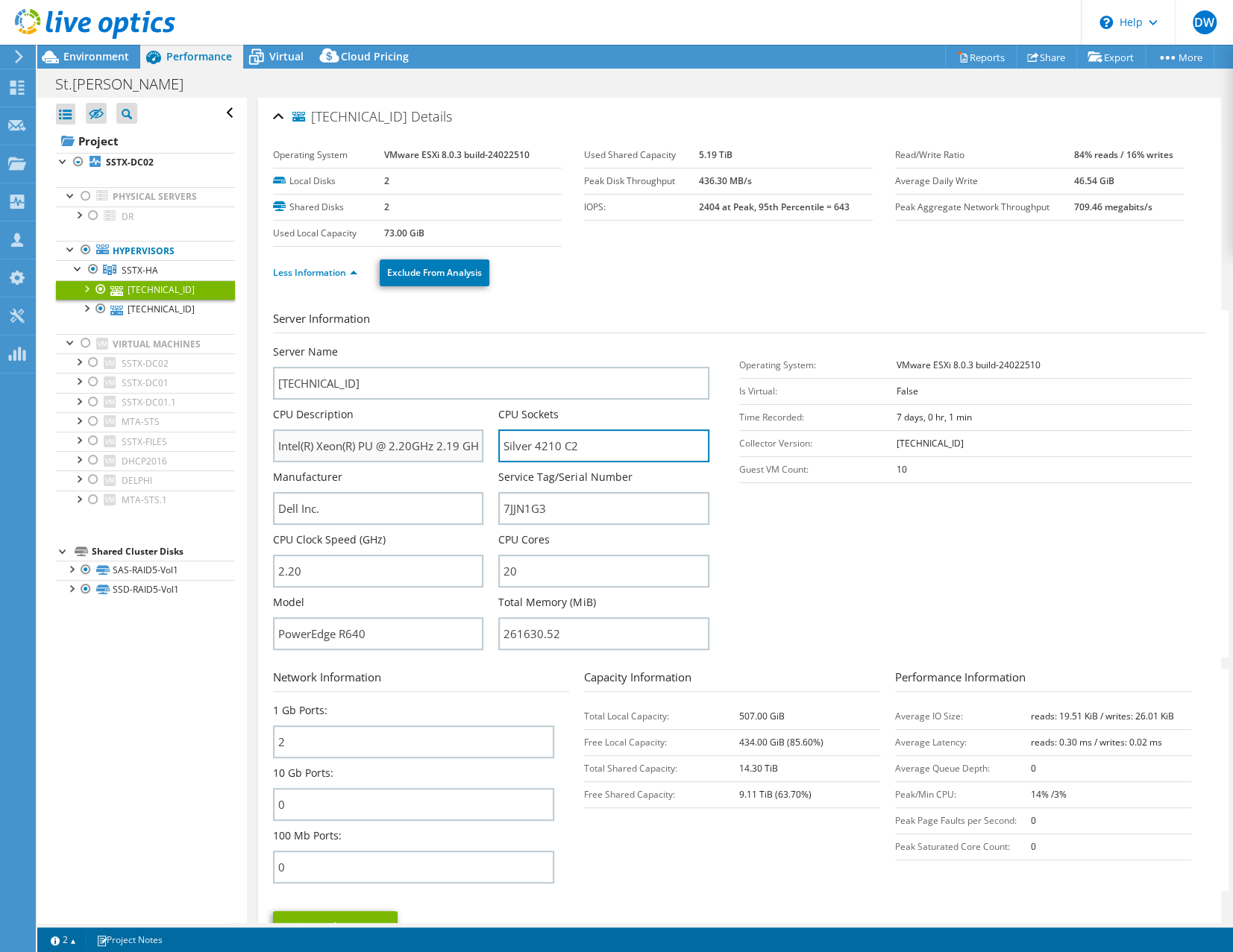
type input "Silver 4210 C2"
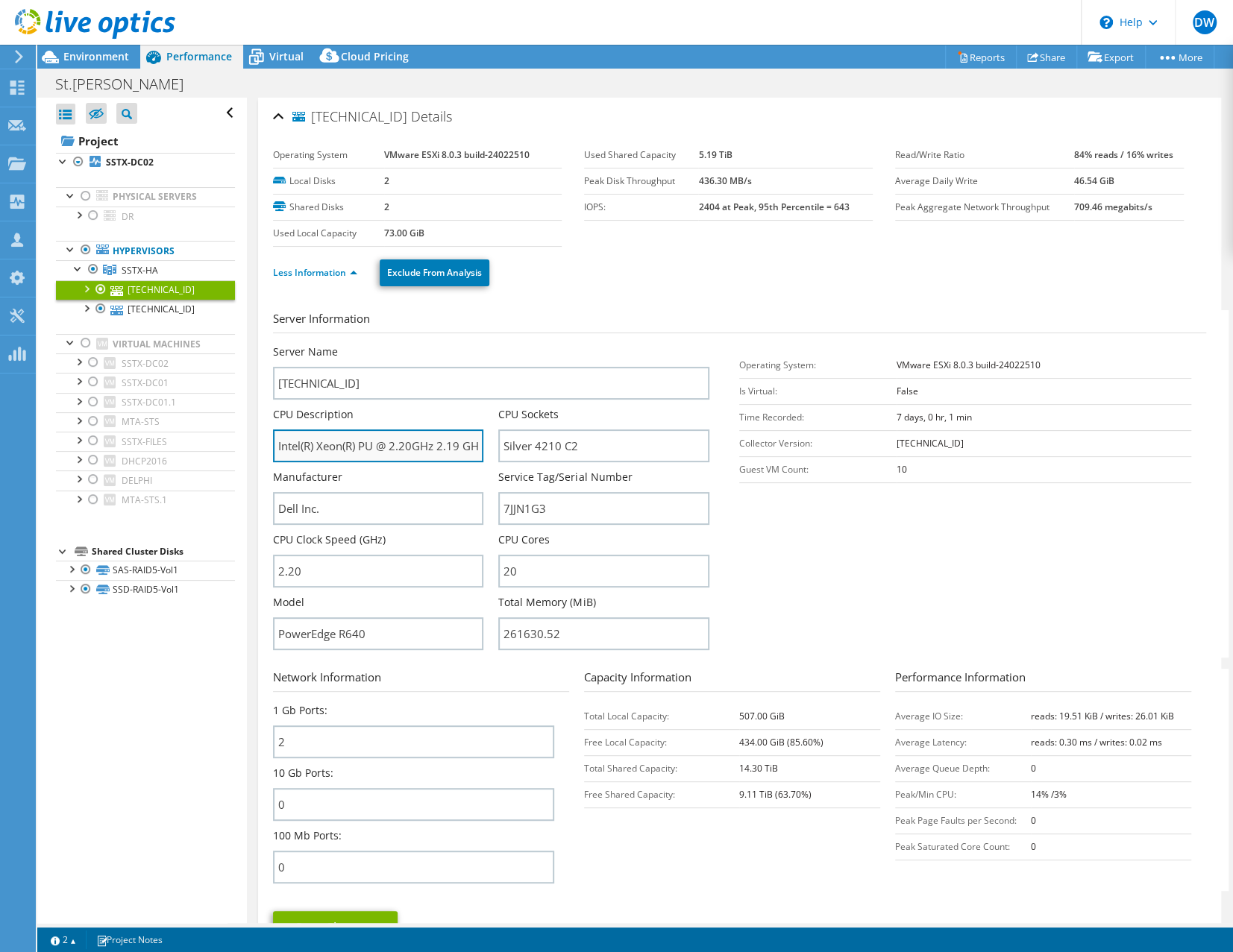
click at [437, 446] on input "Intel(R) Xeon(R) PU @ 2.20GHz 2.19 GHz" at bounding box center [378, 446] width 211 height 33
drag, startPoint x: 441, startPoint y: 445, endPoint x: 505, endPoint y: 446, distance: 64.0
click at [484, 446] on input "Intel(R) Xeon(R) PU @ 2.20GHz 2.19 GHz" at bounding box center [378, 446] width 211 height 33
click at [743, 273] on ul "Less Information Exclude From Analysis" at bounding box center [739, 271] width 933 height 30
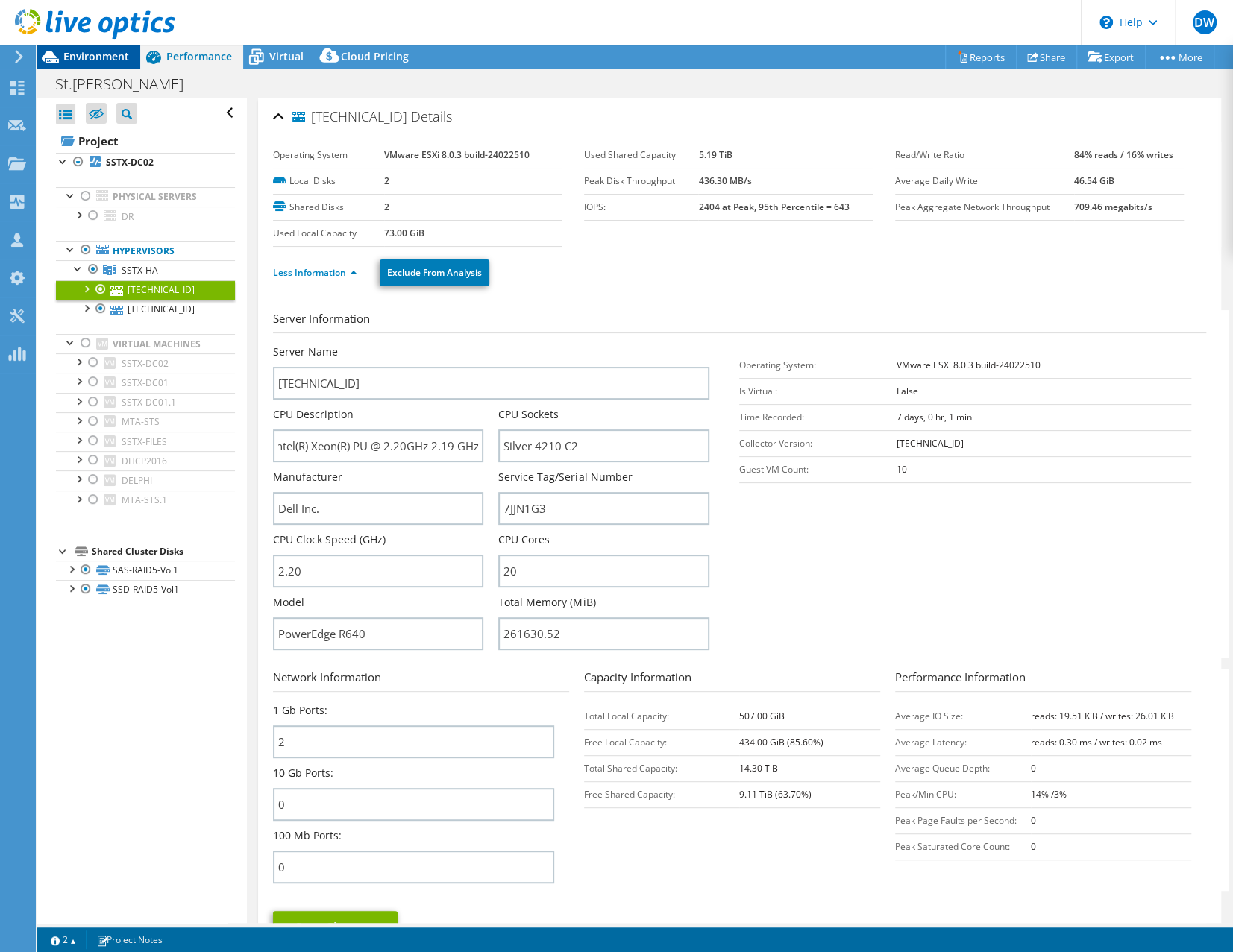
click at [91, 53] on span "Environment" at bounding box center [96, 56] width 65 height 14
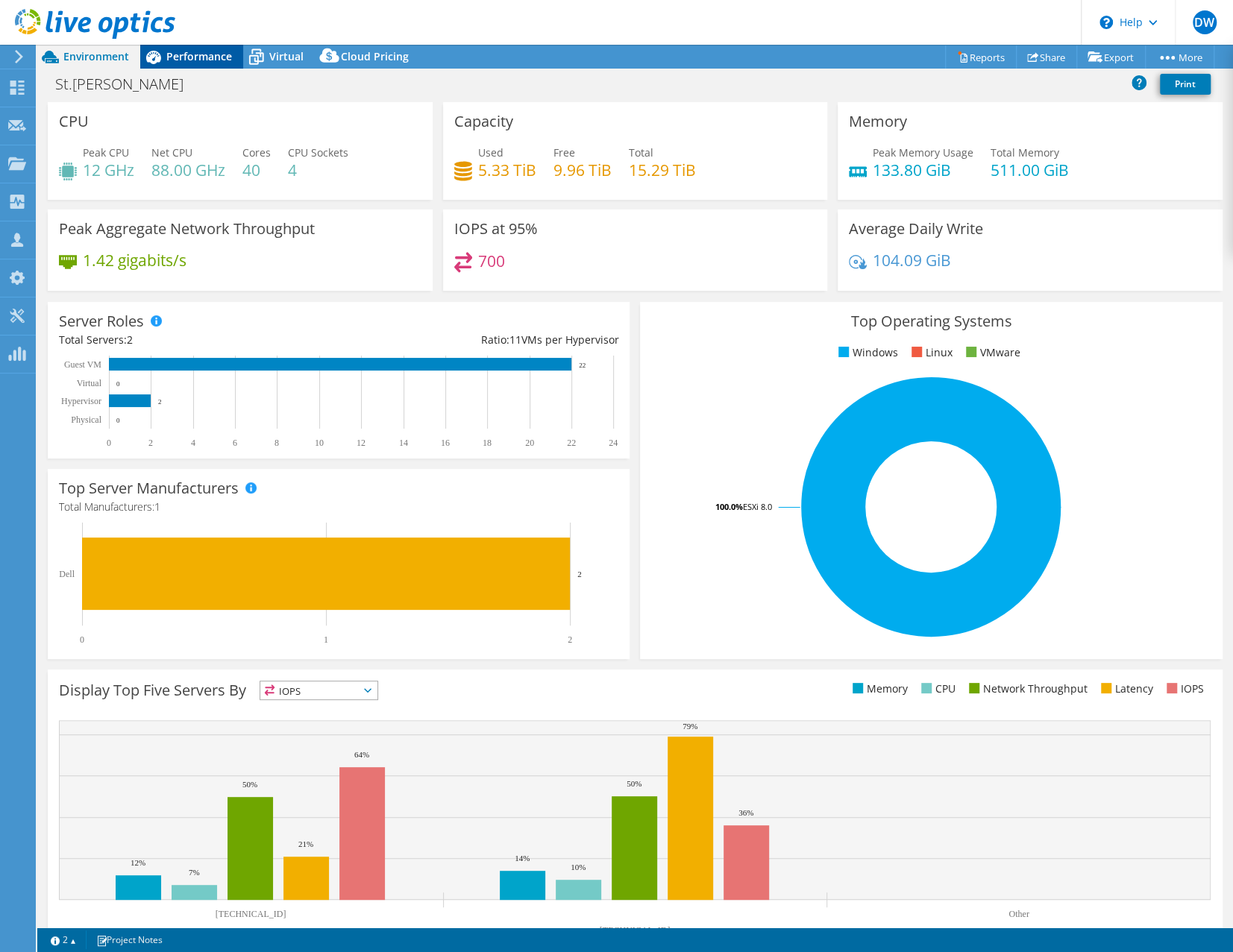
click at [196, 53] on span "Performance" at bounding box center [199, 56] width 65 height 14
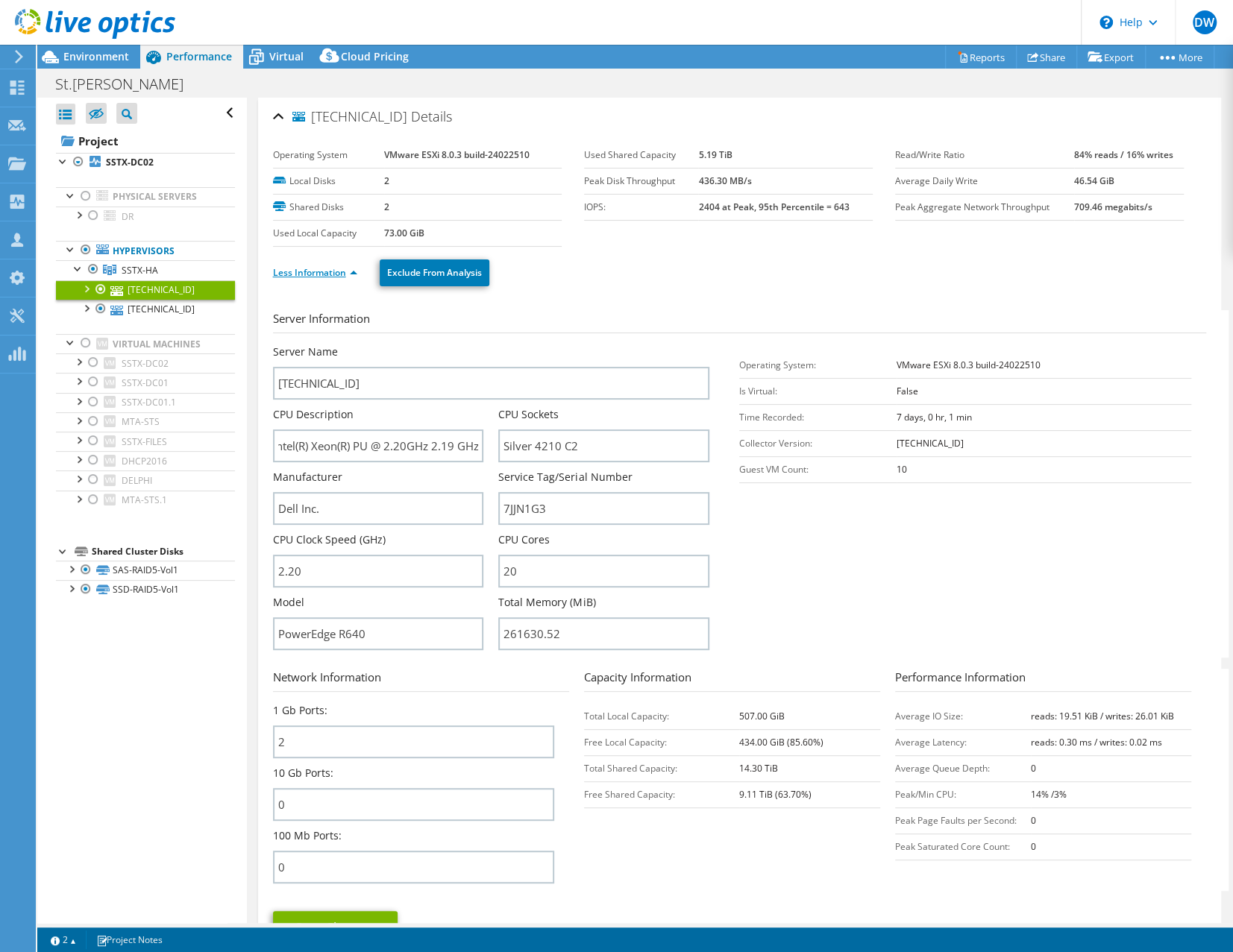
click at [302, 267] on link "Less Information" at bounding box center [315, 273] width 85 height 13
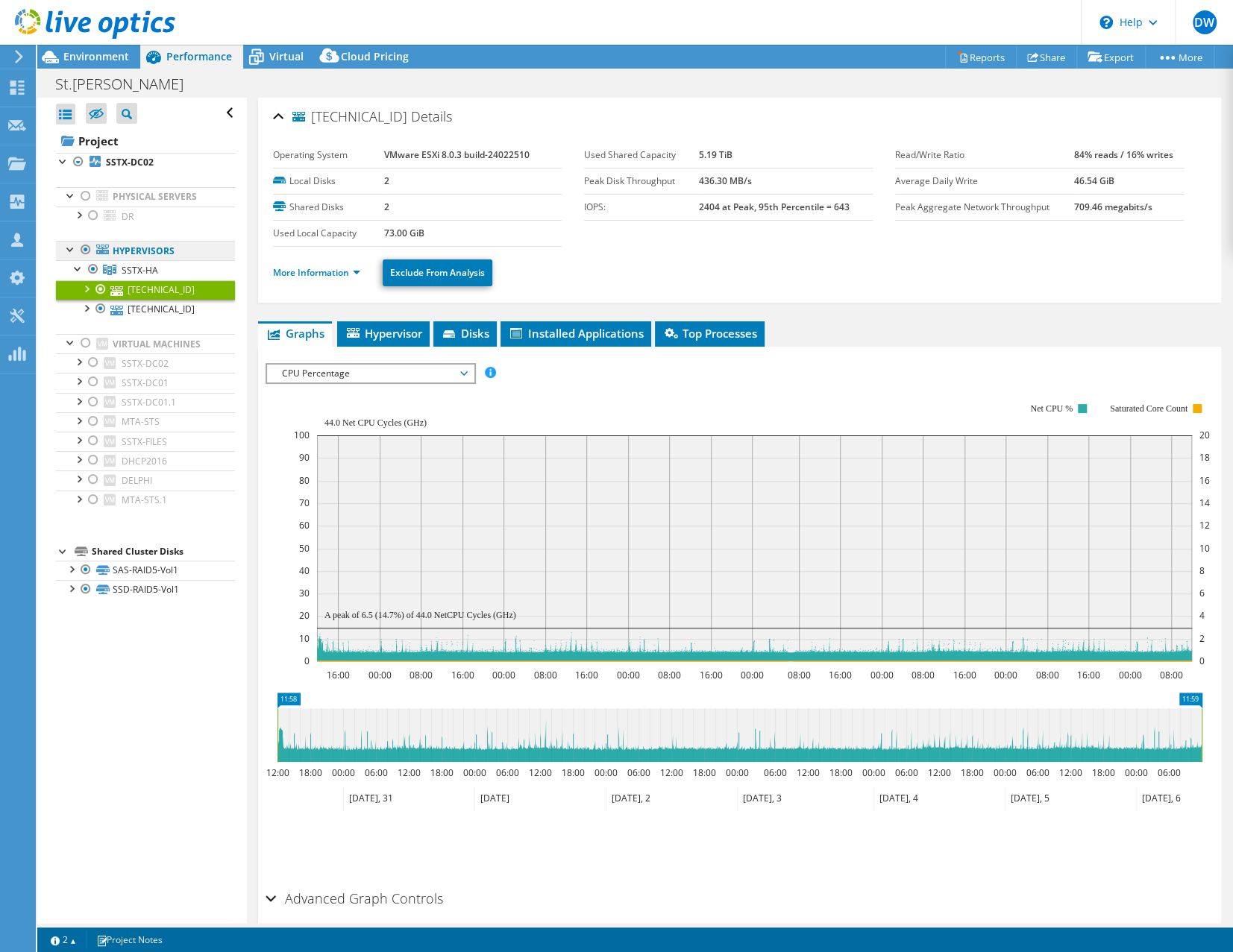
click at [139, 247] on link "Hypervisors" at bounding box center [145, 250] width 179 height 19
click at [117, 165] on b "SSTX-DC02" at bounding box center [129, 162] width 48 height 13
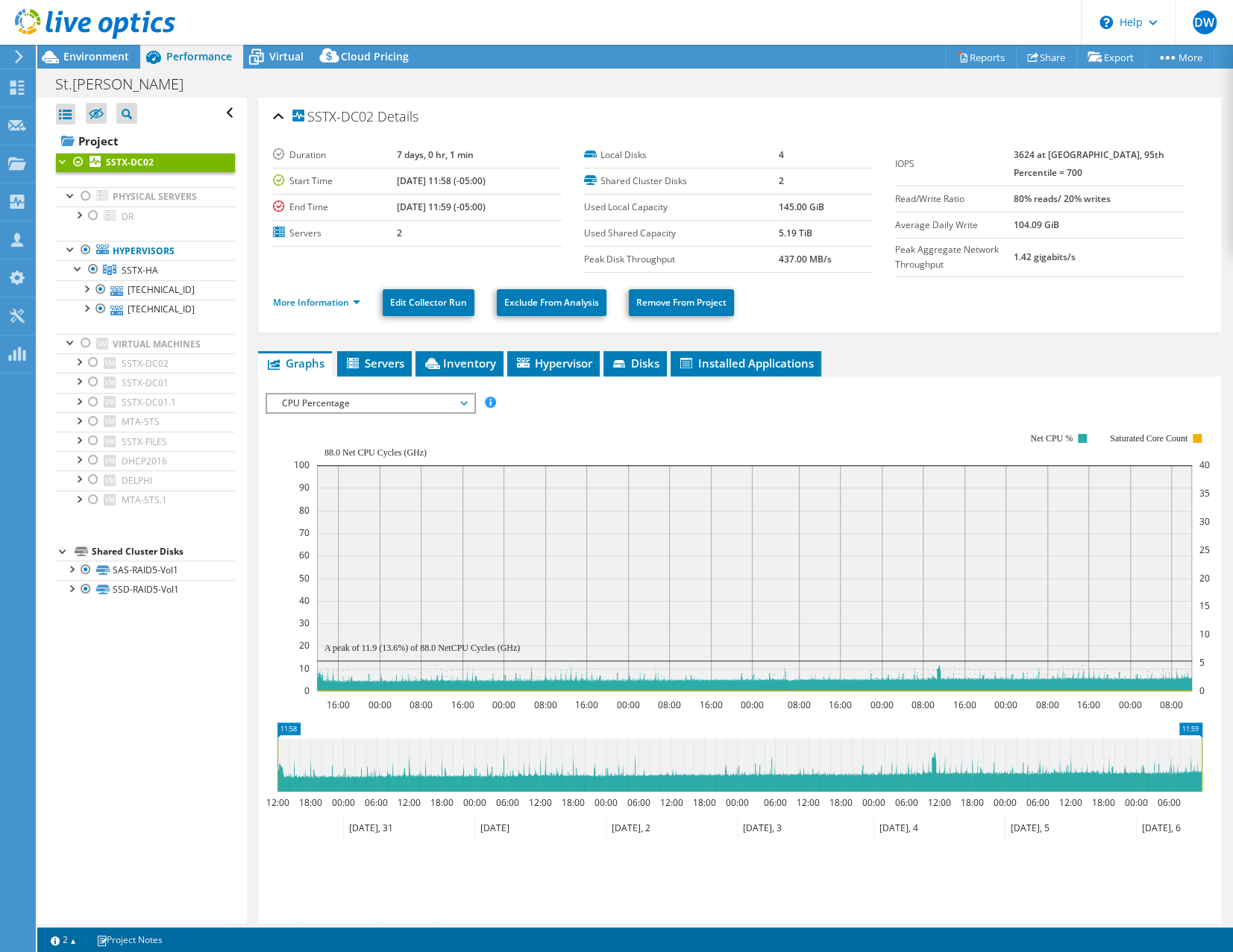
click at [330, 386] on div "IOPS Disk Throughput IO Size Latency Queue Depth CPU Percentage Memory Page Fau…" at bounding box center [739, 649] width 948 height 528
click at [331, 396] on span "CPU Percentage" at bounding box center [370, 404] width 192 height 18
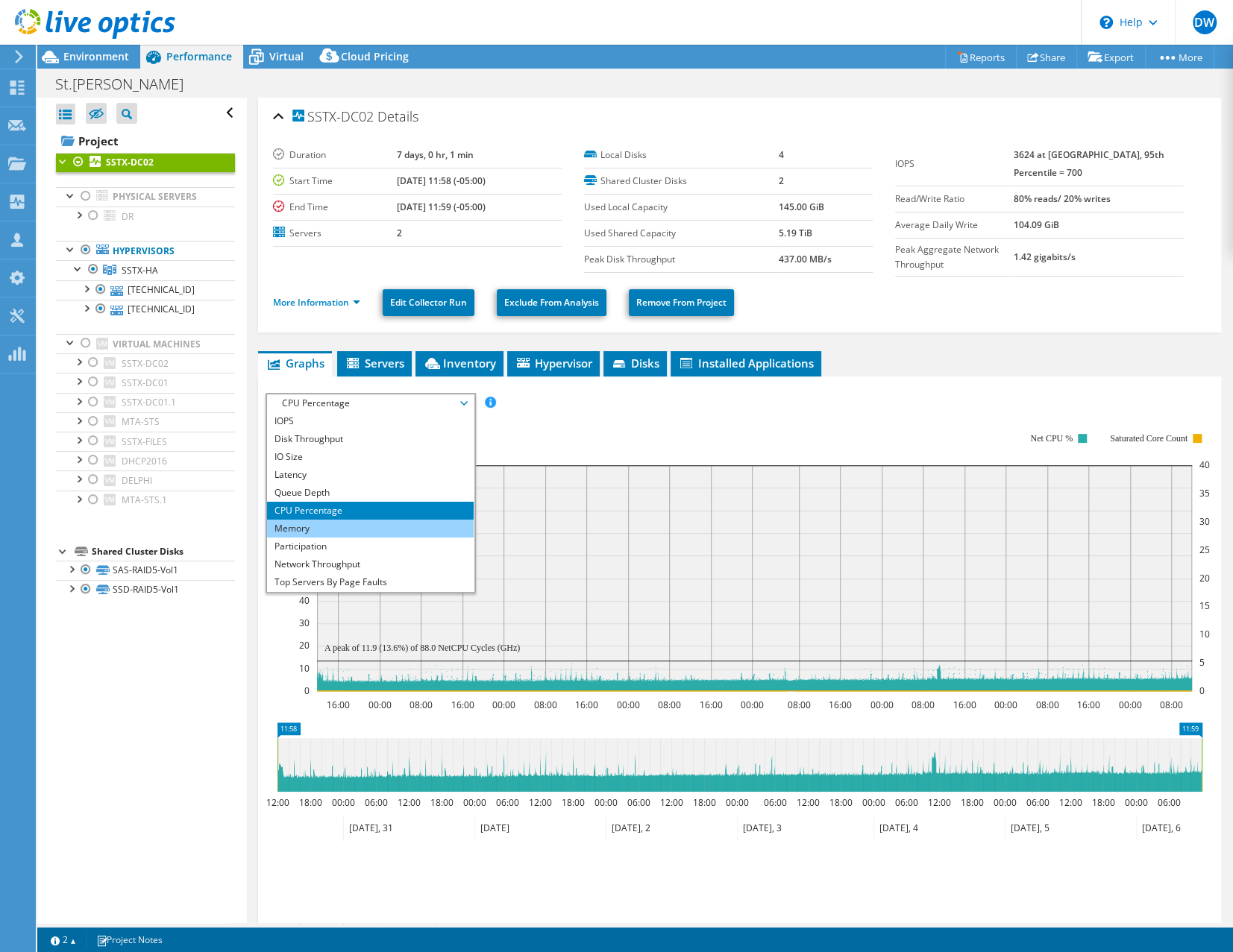
click at [302, 521] on li "Memory" at bounding box center [370, 529] width 206 height 18
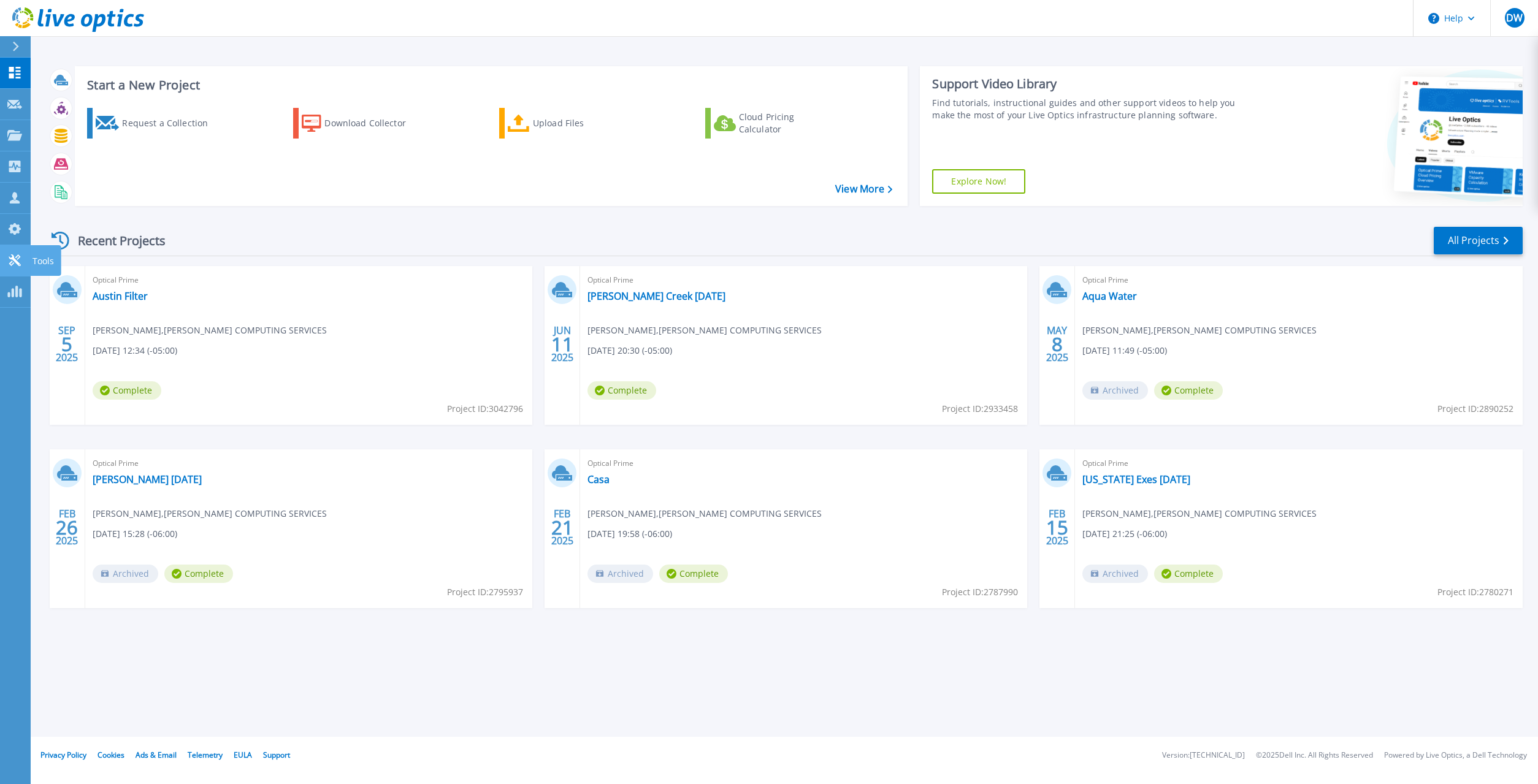
click at [19, 260] on icon at bounding box center [15, 260] width 15 height 12
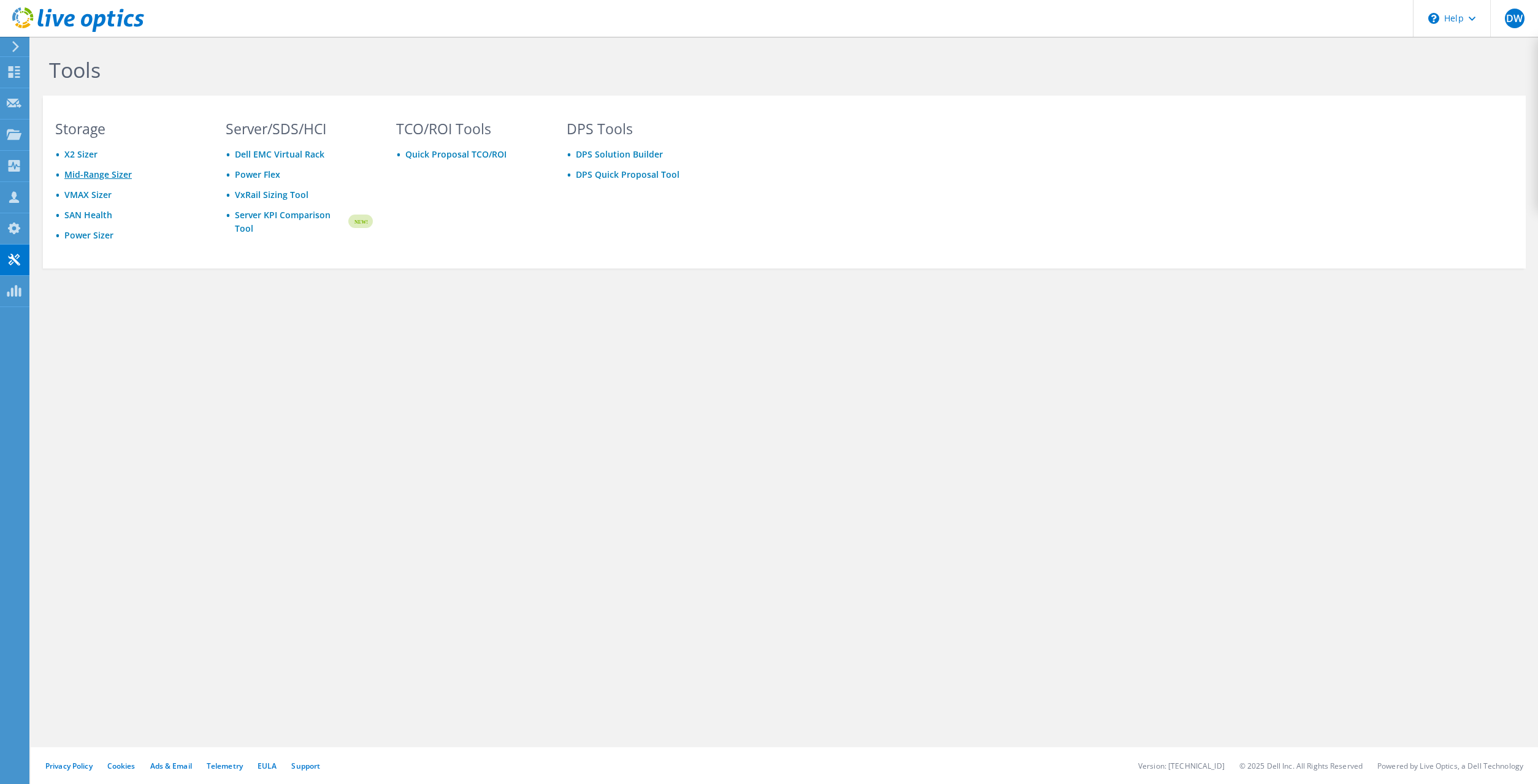
click at [90, 172] on link "Mid-Range Sizer" at bounding box center [98, 174] width 68 height 12
